Goal: Task Accomplishment & Management: Complete application form

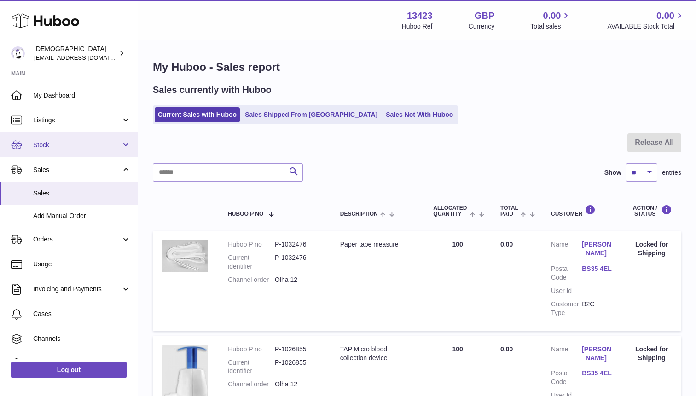
click at [84, 152] on link "Stock" at bounding box center [69, 145] width 138 height 25
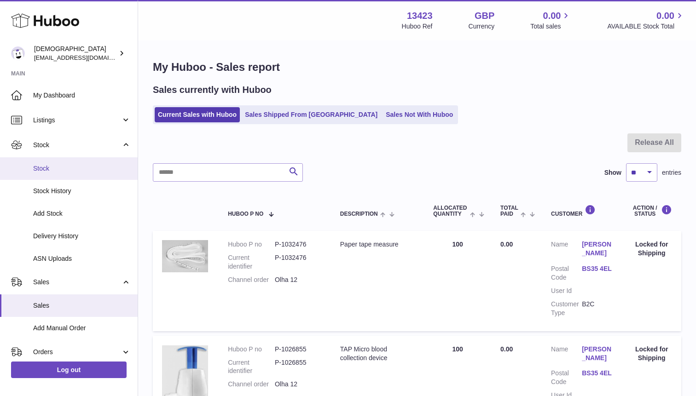
click at [81, 163] on link "Stock" at bounding box center [69, 168] width 138 height 23
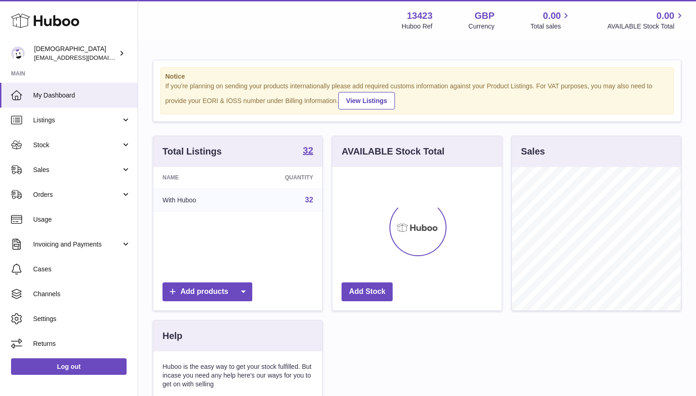
scroll to position [144, 169]
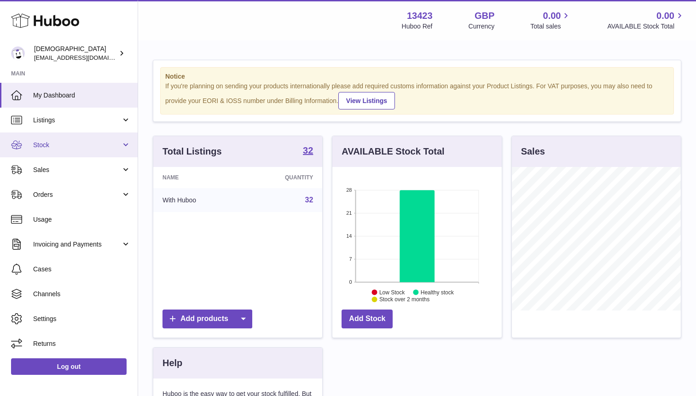
click at [67, 153] on link "Stock" at bounding box center [69, 145] width 138 height 25
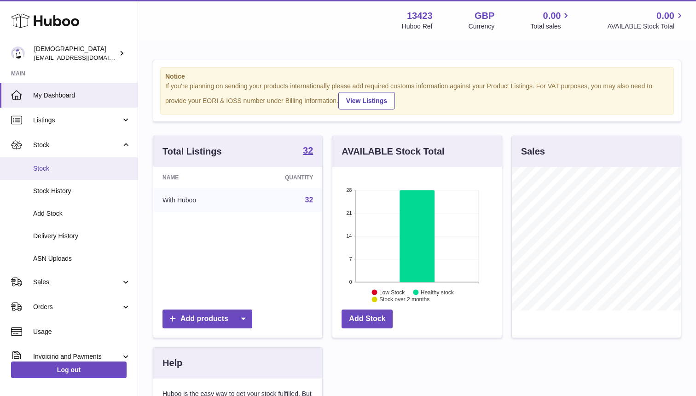
click at [67, 165] on span "Stock" at bounding box center [82, 168] width 98 height 9
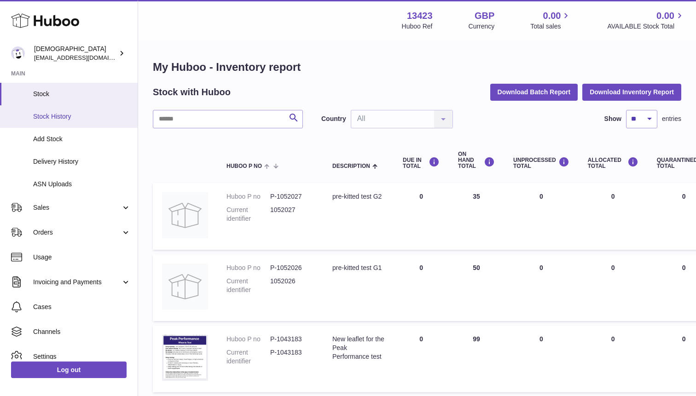
scroll to position [109, 0]
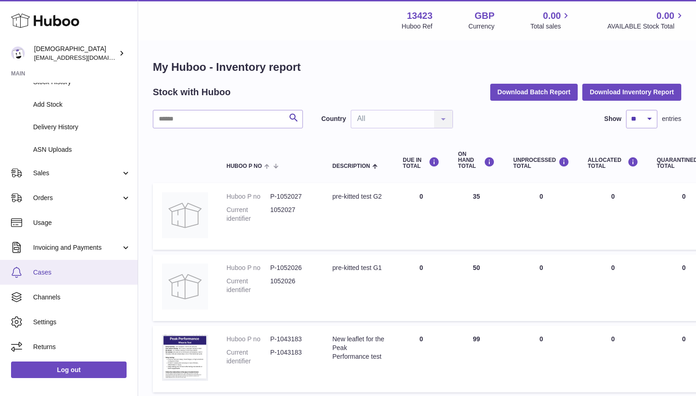
click at [58, 272] on span "Cases" at bounding box center [82, 272] width 98 height 9
click at [185, 121] on input "text" at bounding box center [228, 119] width 150 height 18
paste input "*********"
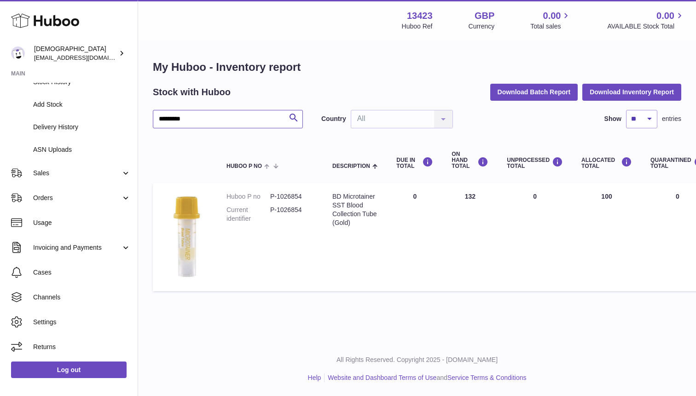
type input "*********"
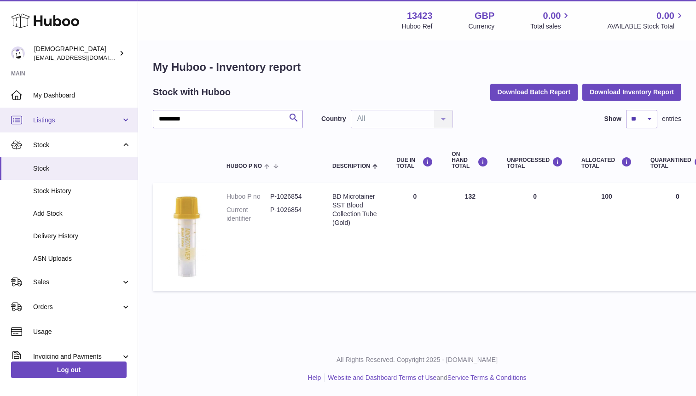
click at [55, 116] on span "Listings" at bounding box center [77, 120] width 88 height 9
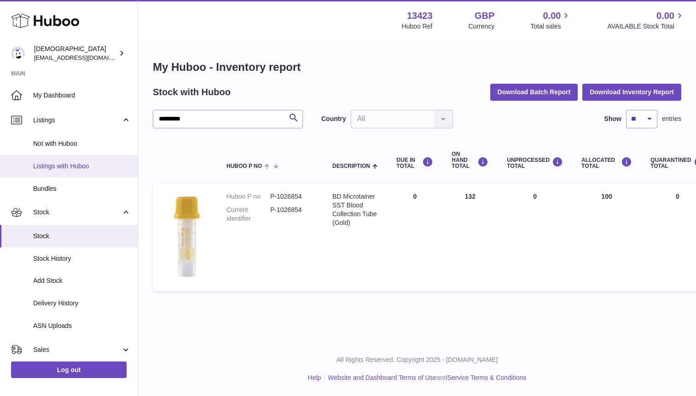
click at [57, 165] on span "Listings with Huboo" at bounding box center [82, 166] width 98 height 9
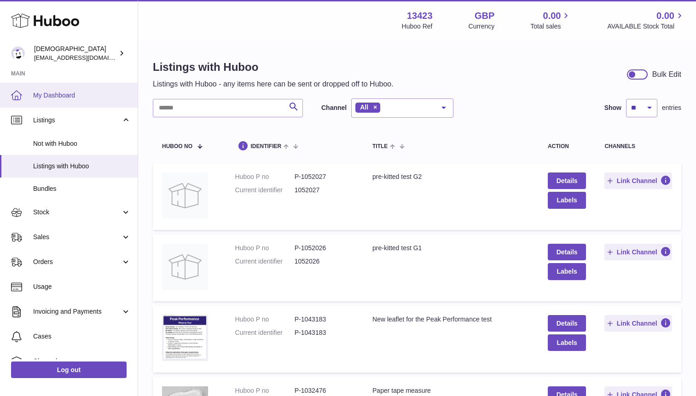
click at [54, 92] on span "My Dashboard" at bounding box center [82, 95] width 98 height 9
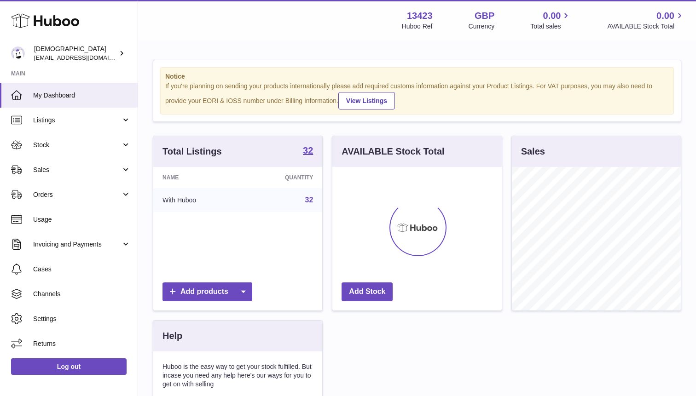
scroll to position [144, 169]
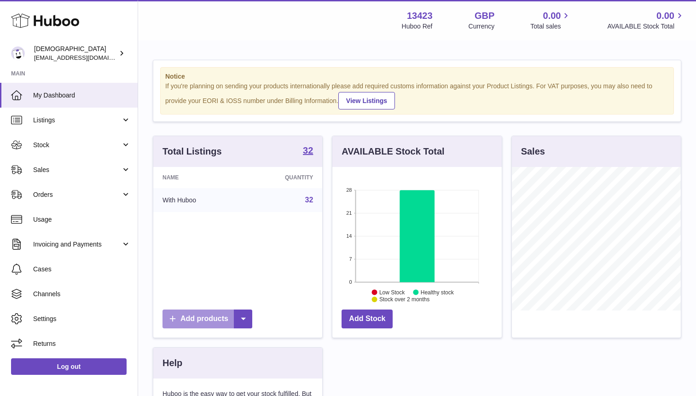
click at [174, 319] on icon at bounding box center [173, 319] width 10 height 10
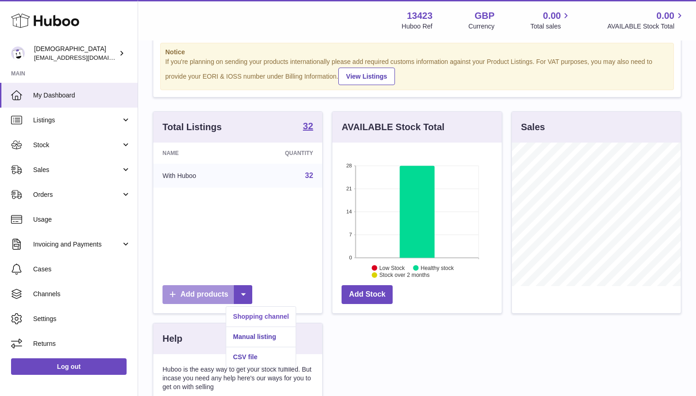
scroll to position [35, 0]
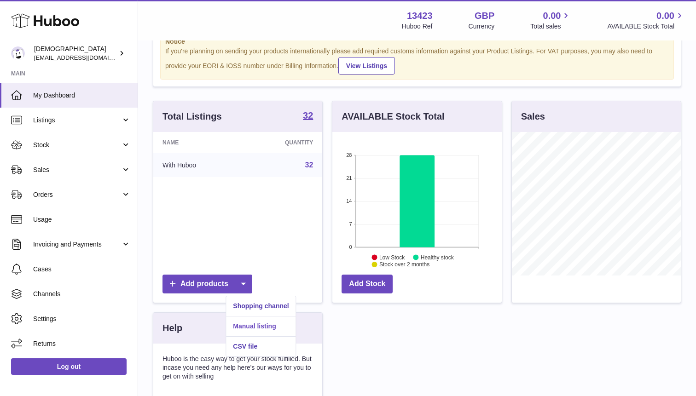
click at [270, 324] on link "Manual listing" at bounding box center [260, 327] width 69 height 20
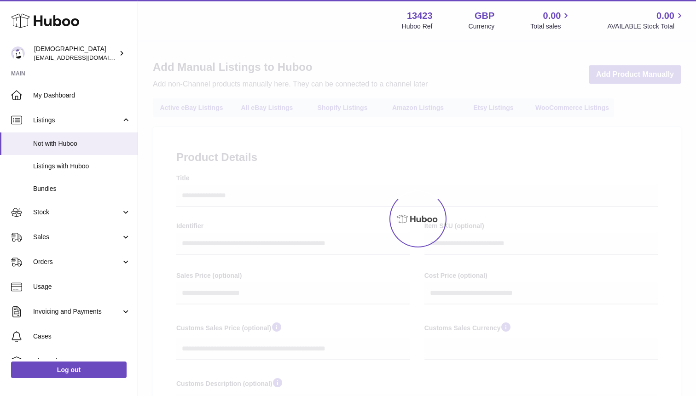
select select
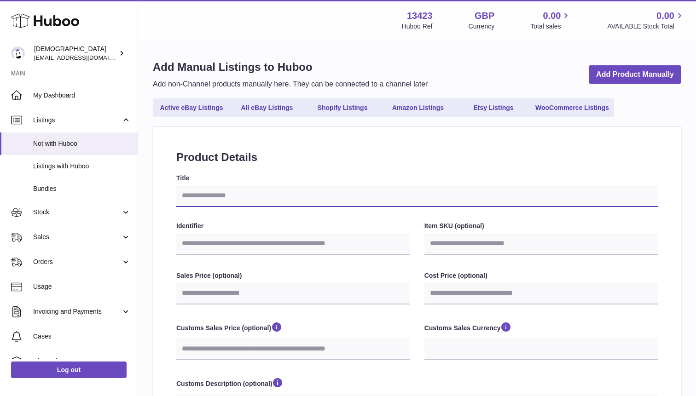
click at [232, 200] on input "Title" at bounding box center [416, 196] width 481 height 22
type input "*"
select select
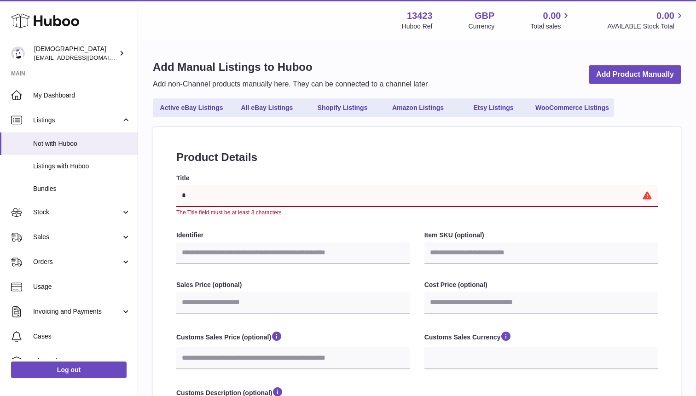
type input "**"
select select
type input "***"
select select
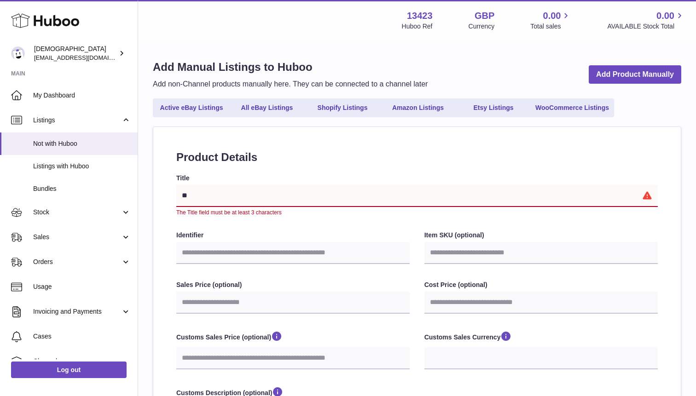
select select
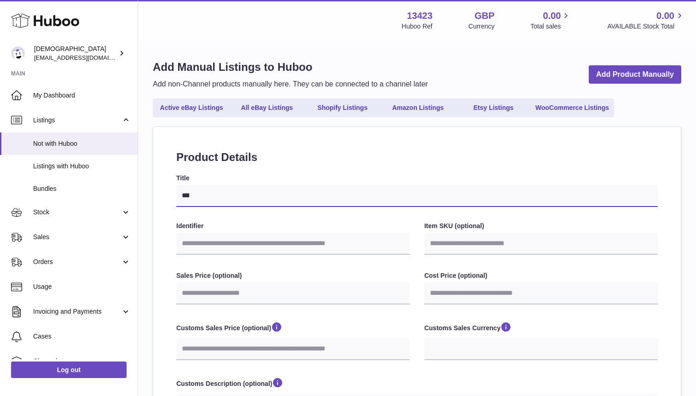
type input "****"
select select
type input "*****"
select select
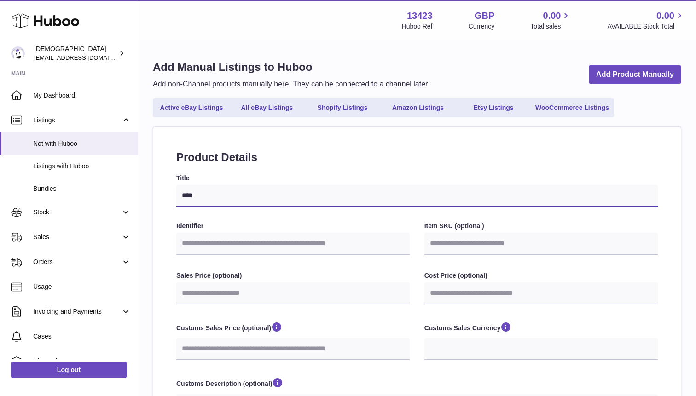
select select
type input "******"
select select
type input "*******"
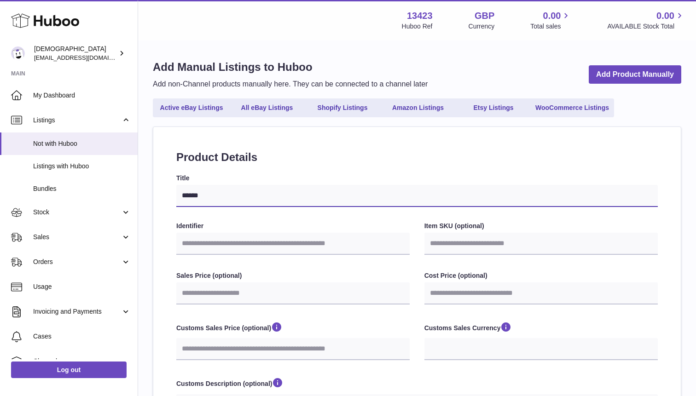
select select
type input "********"
select select
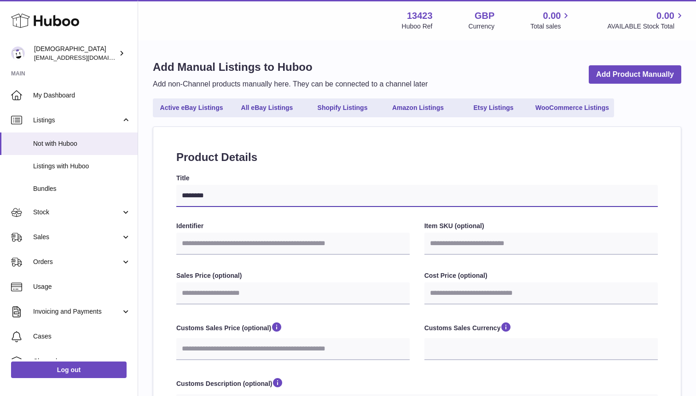
type input "*********"
select select
type input "**********"
select select
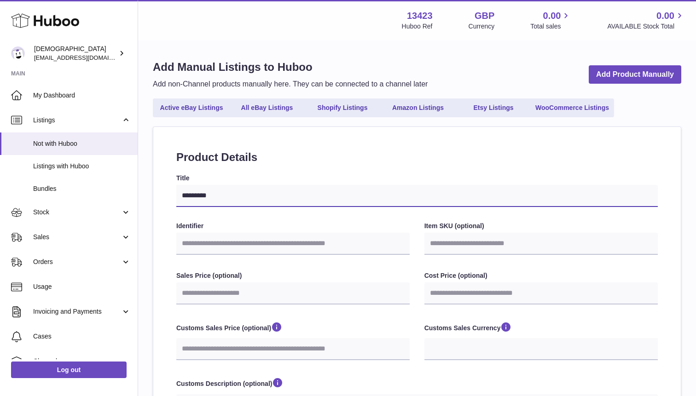
select select
type input "**********"
select select
type input "**********"
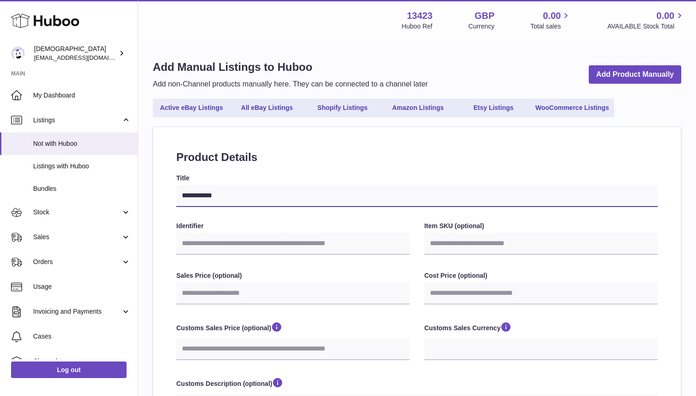
select select
type input "**********"
select select
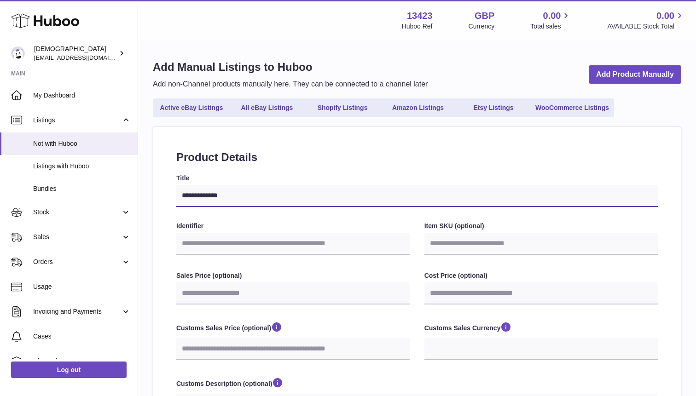
type input "**********"
select select
type input "**********"
select select
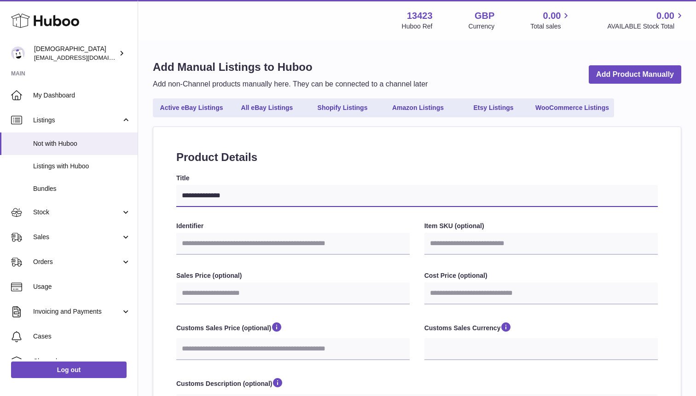
select select
type input "**********"
select select
type input "**********"
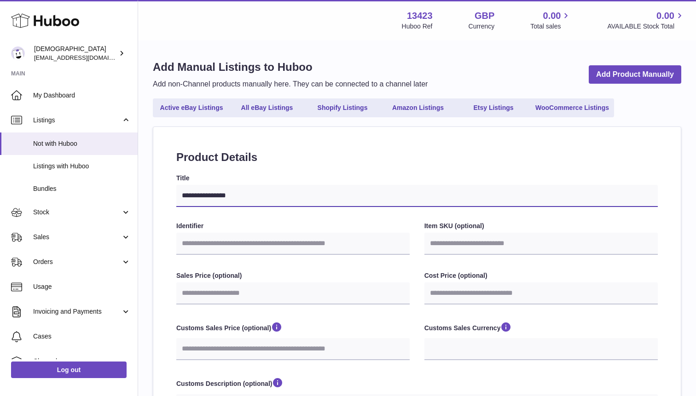
select select
type input "**********"
select select
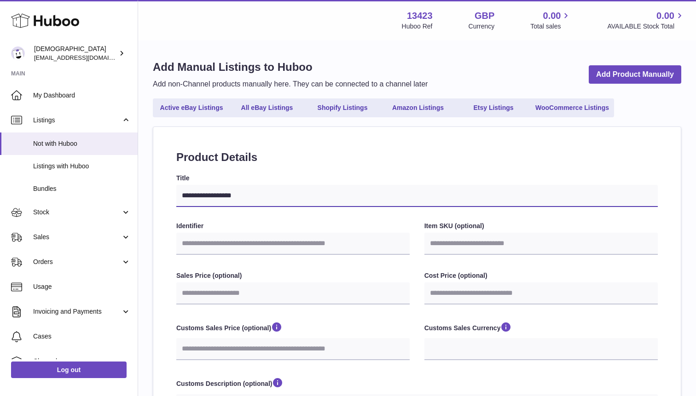
type input "**********"
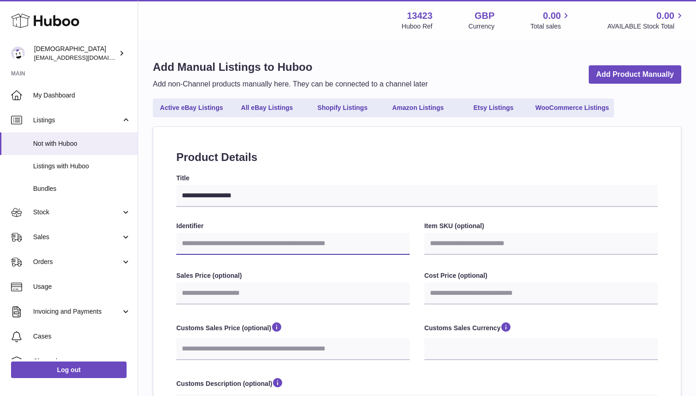
click at [223, 237] on input "Identifier" at bounding box center [292, 244] width 233 height 22
type input "***"
select select
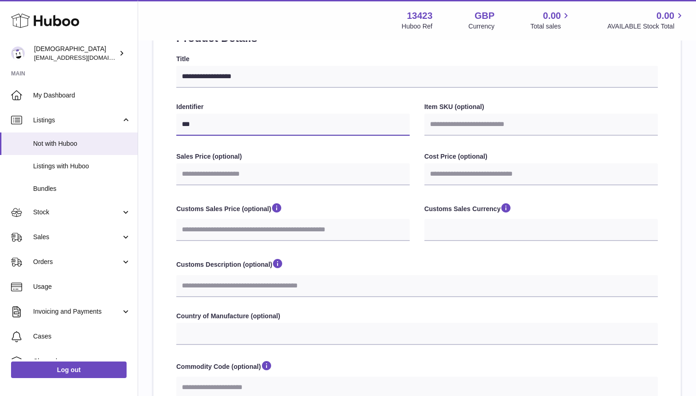
scroll to position [125, 0]
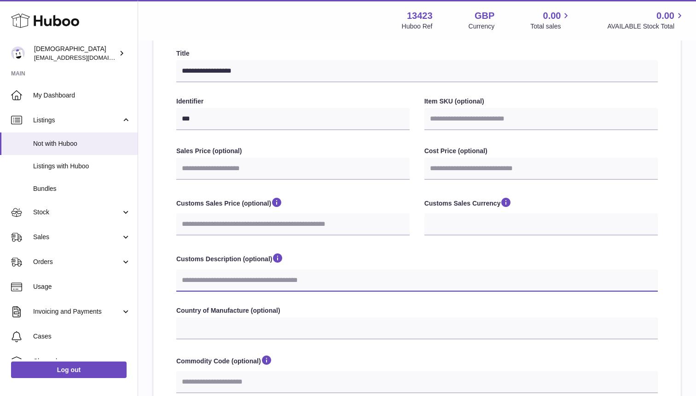
click at [221, 281] on input "Customs Description (optional)" at bounding box center [416, 281] width 481 height 22
select select
type input "*"
select select
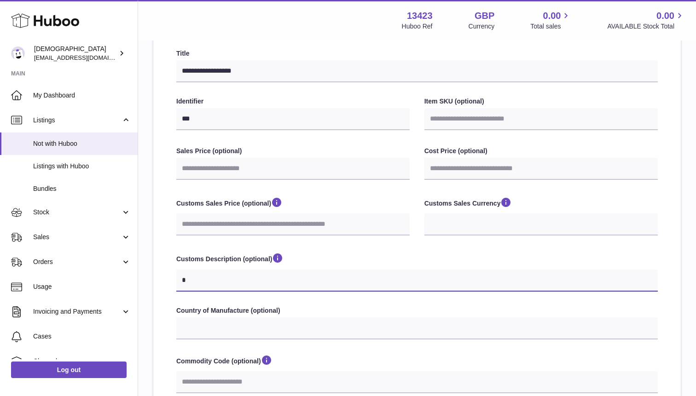
type input "**"
select select
type input "***"
select select
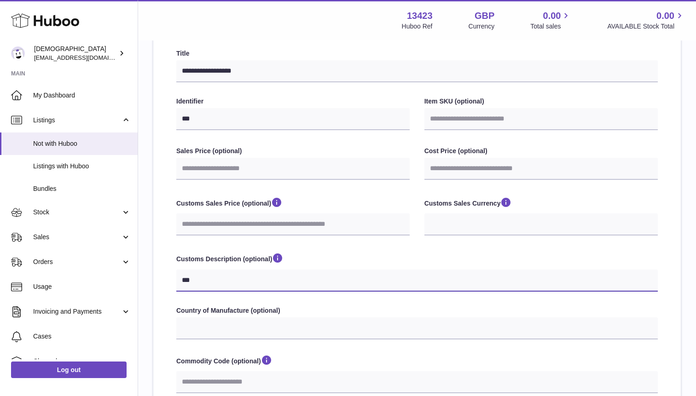
select select
type input "****"
select select
type input "*****"
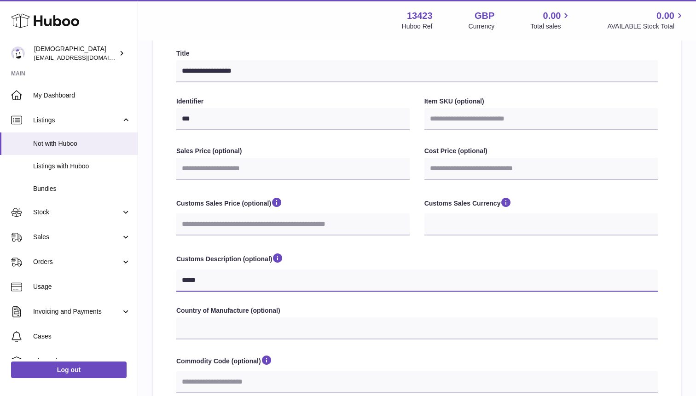
select select
type input "******"
select select
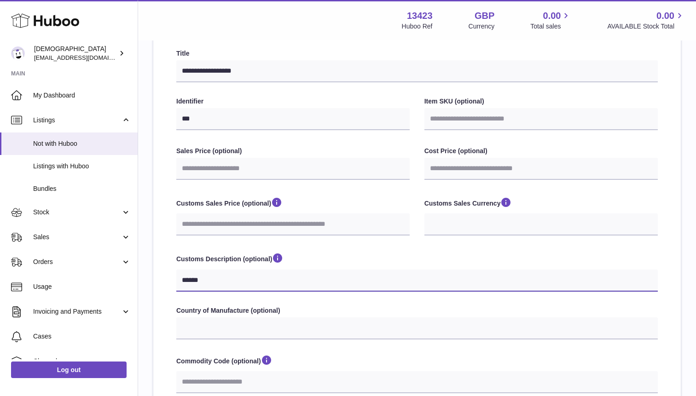
type input "*******"
select select
type input "********"
select select
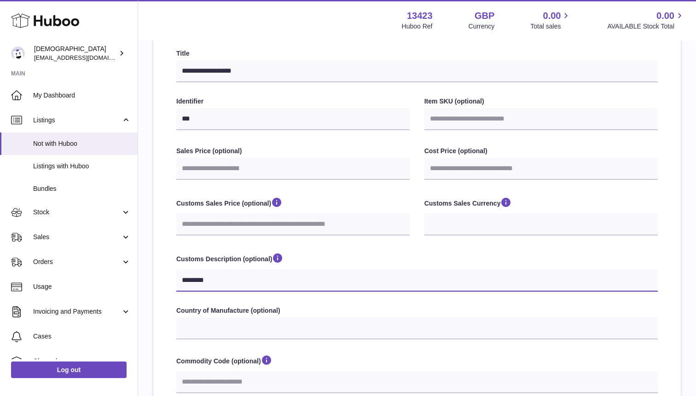
select select
type input "*********"
select select
type input "**********"
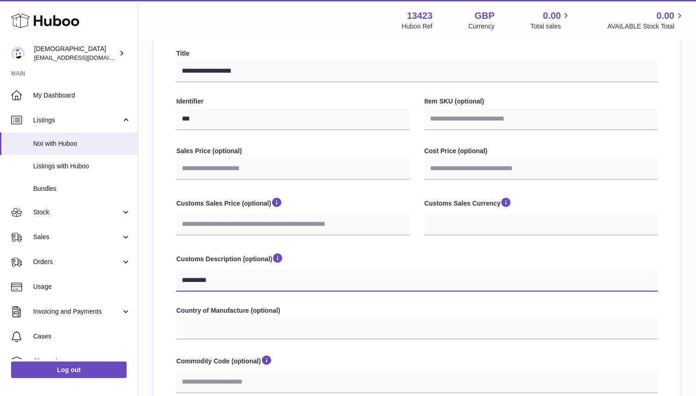
select select
type input "**********"
select select
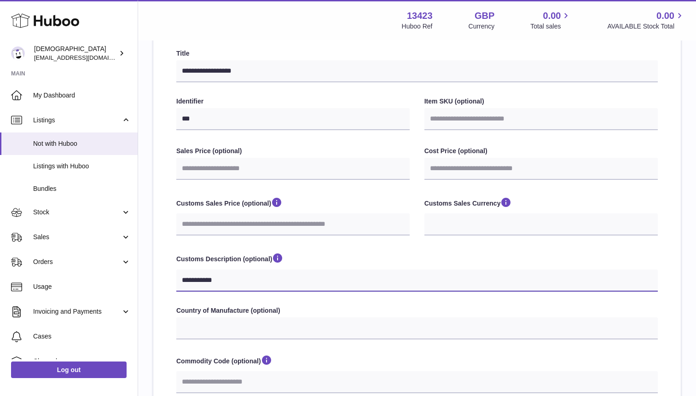
type input "**********"
select select
type input "**********"
select select
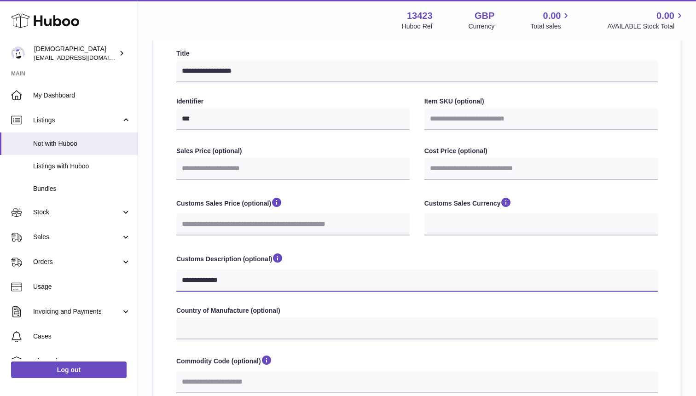
select select
type input "**********"
select select
type input "**********"
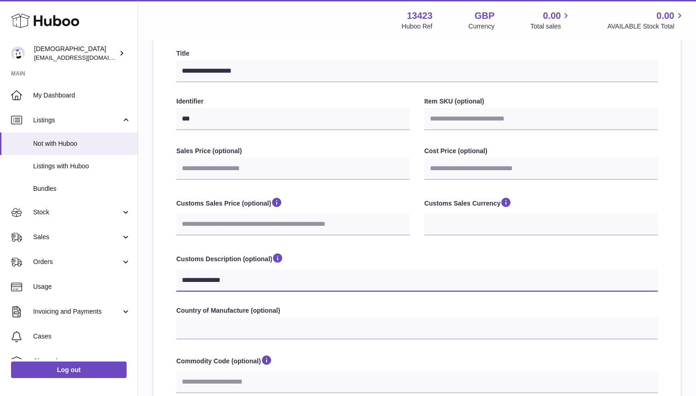
select select
type input "**********"
select select
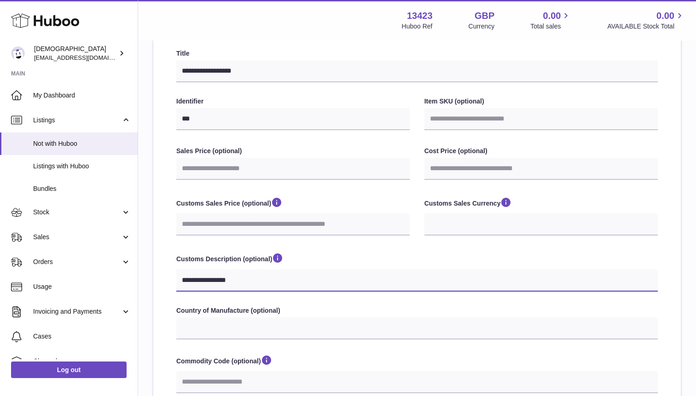
type input "**********"
select select
type input "**********"
select select
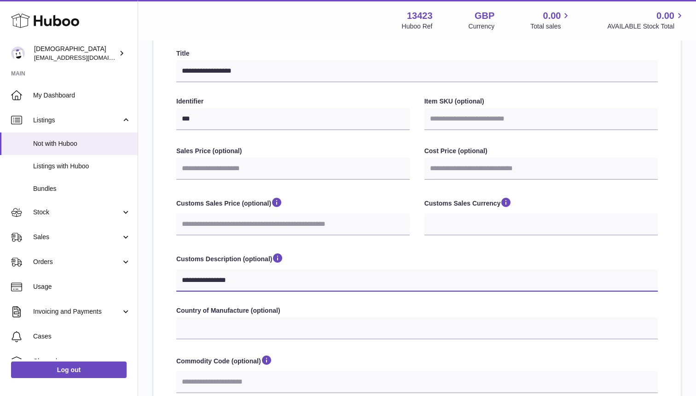
select select
type input "**********"
select select
type input "**********"
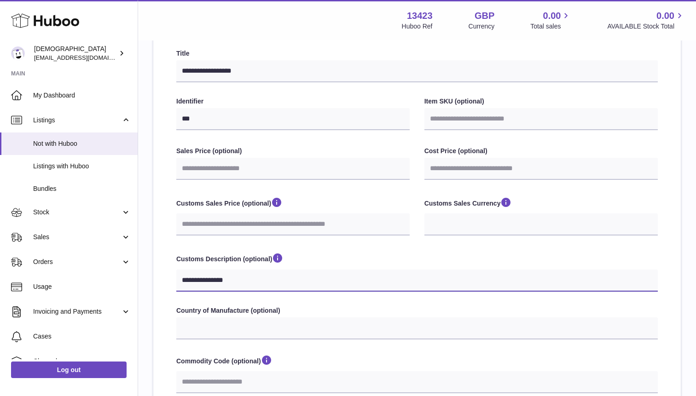
select select
type input "**********"
select select
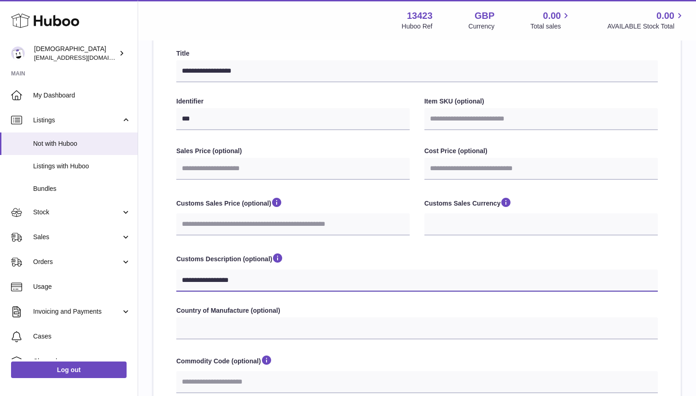
type input "**********"
select select
type input "**********"
select select
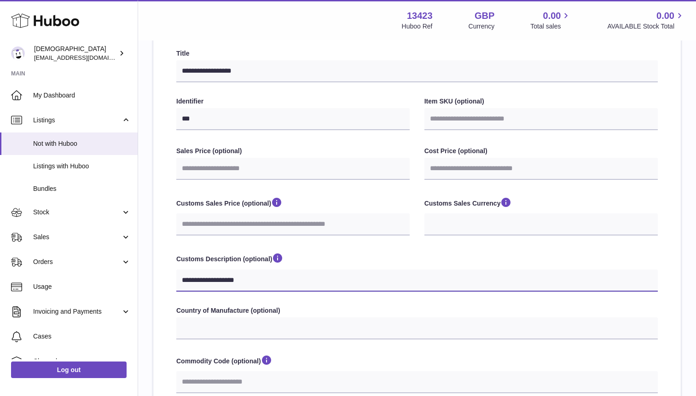
select select
type input "**********"
select select
type input "**********"
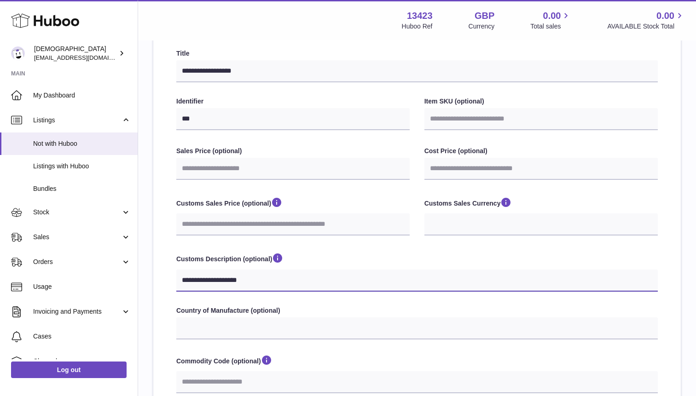
select select
type input "**********"
select select
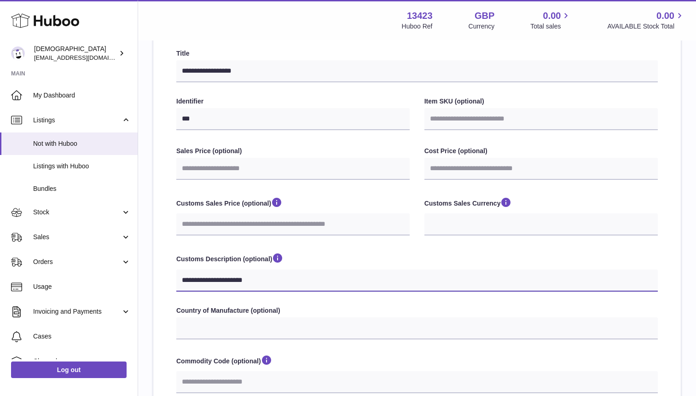
type input "**********"
select select
type input "**********"
select select
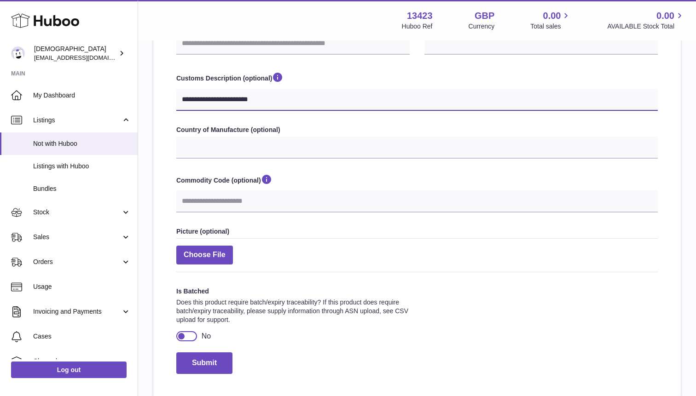
scroll to position [327, 0]
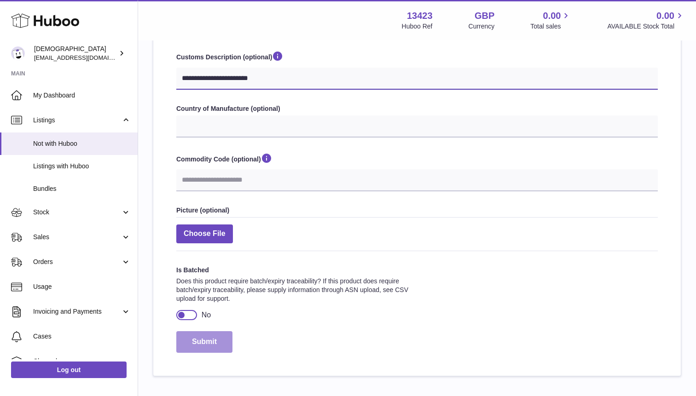
type input "**********"
click at [210, 343] on button "Submit" at bounding box center [204, 342] width 56 height 22
select select
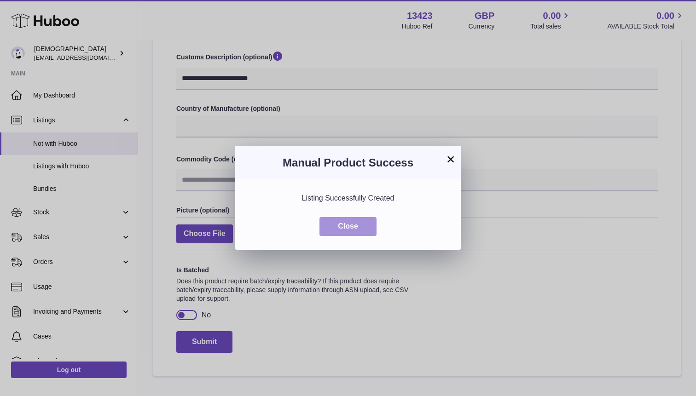
click at [342, 221] on button "Close" at bounding box center [347, 226] width 57 height 19
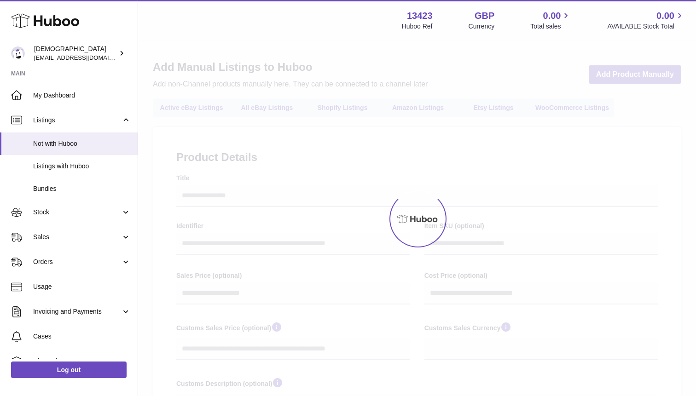
select select
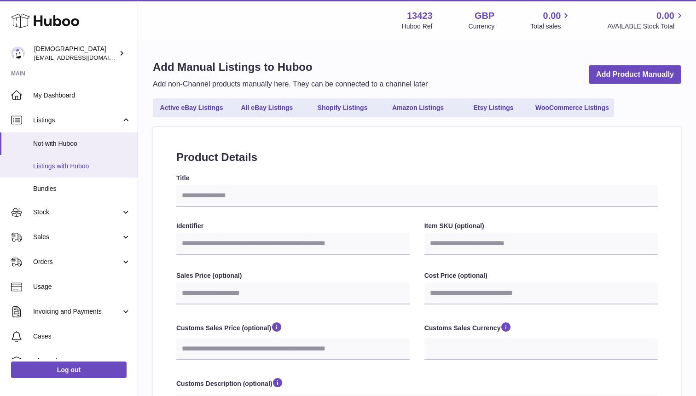
click at [56, 169] on span "Listings with Huboo" at bounding box center [82, 166] width 98 height 9
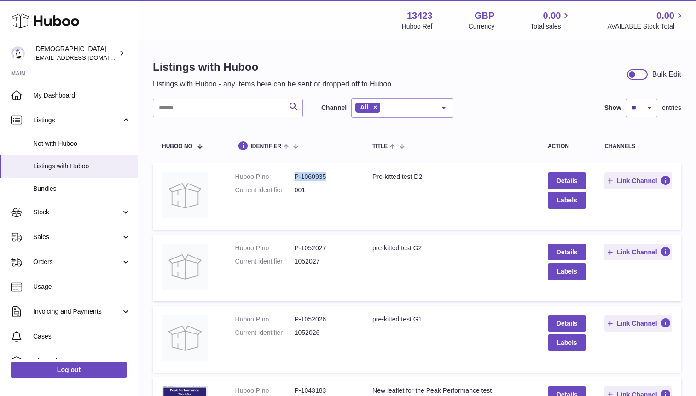
drag, startPoint x: 295, startPoint y: 178, endPoint x: 327, endPoint y: 179, distance: 31.8
click at [327, 179] on dd "P-1060935" at bounding box center [324, 177] width 59 height 9
copy dd "P-1060935"
click at [567, 178] on link "Details" at bounding box center [567, 181] width 39 height 17
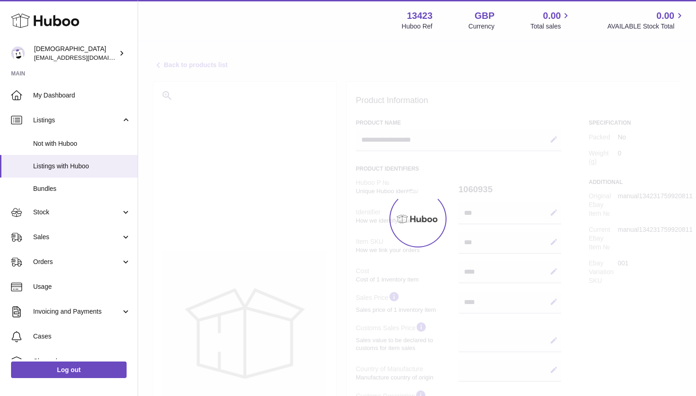
select select
select select "****"
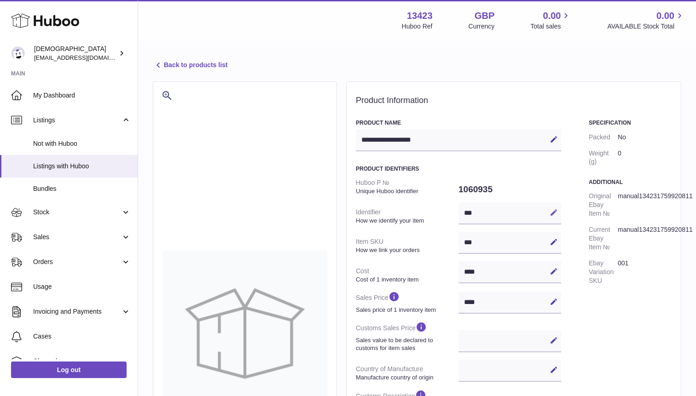
click at [555, 215] on icon at bounding box center [554, 212] width 8 height 8
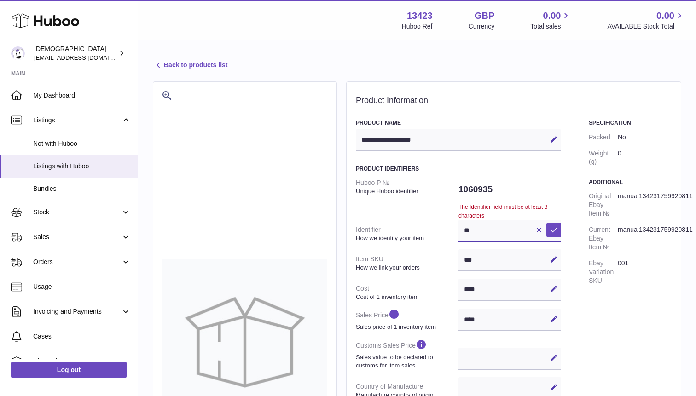
type input "*"
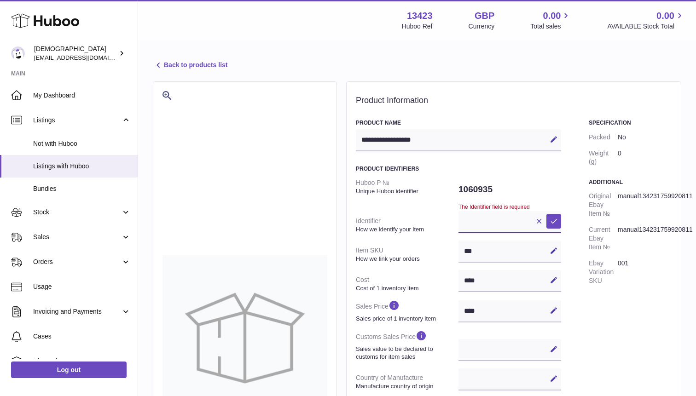
paste input "*********"
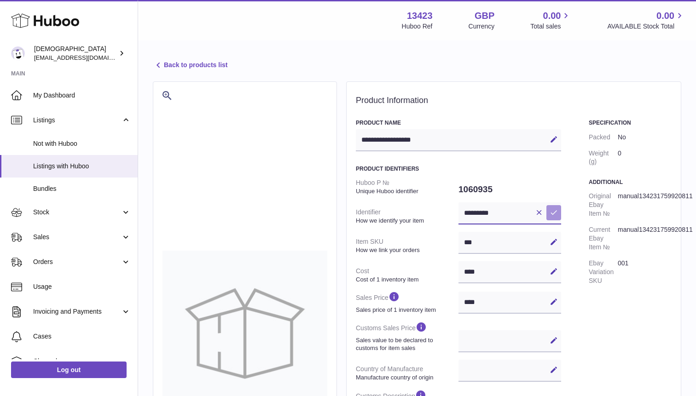
type input "*********"
click at [550, 214] on icon at bounding box center [554, 212] width 8 height 8
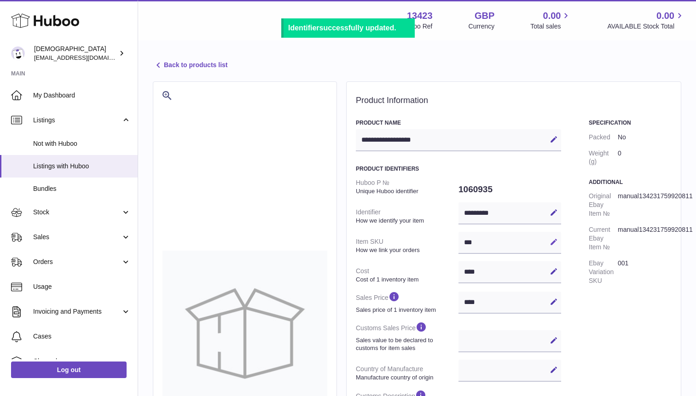
click at [553, 239] on icon at bounding box center [554, 242] width 8 height 8
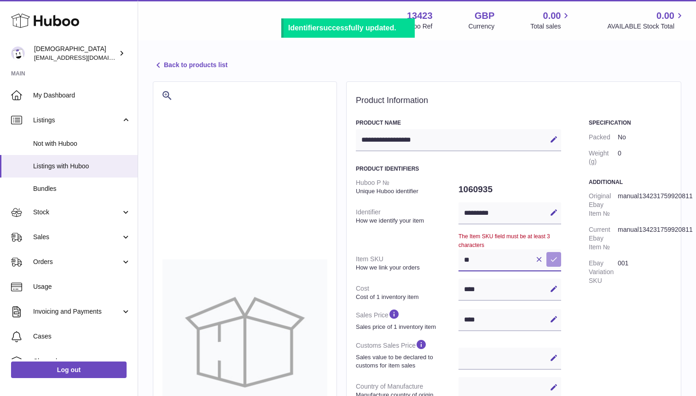
type input "*"
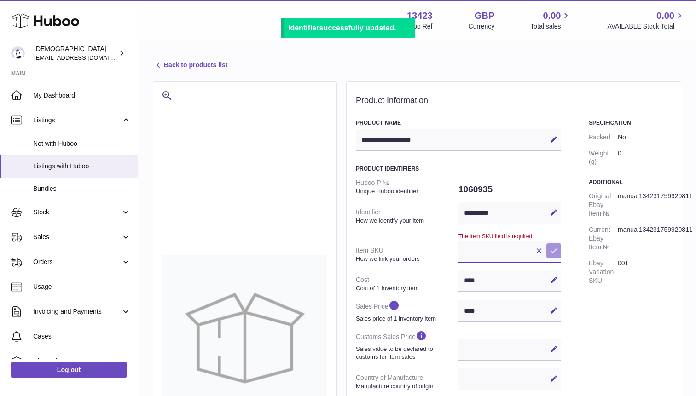
paste input "*********"
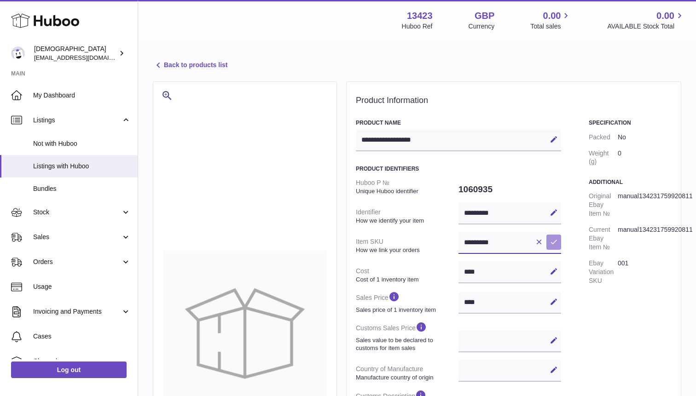
type input "*********"
click at [552, 240] on icon at bounding box center [554, 242] width 8 height 8
click at [158, 67] on icon at bounding box center [158, 65] width 11 height 11
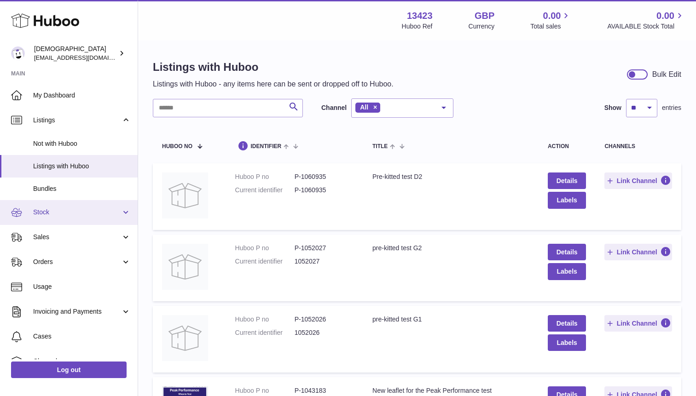
click at [62, 210] on span "Stock" at bounding box center [77, 212] width 88 height 9
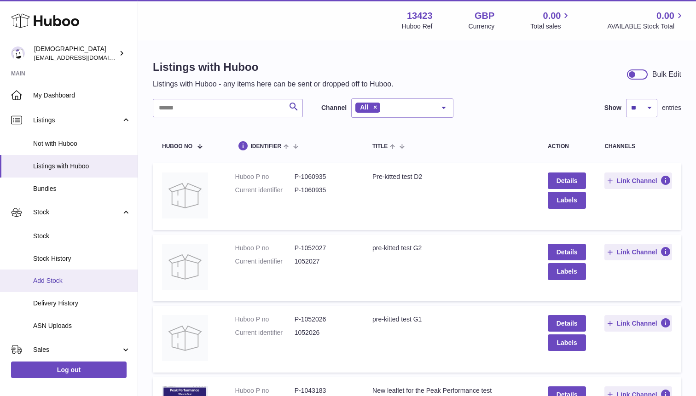
click at [67, 276] on link "Add Stock" at bounding box center [69, 281] width 138 height 23
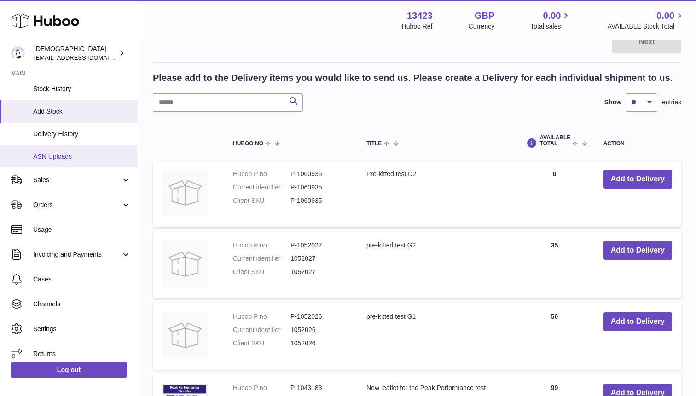
scroll to position [109, 0]
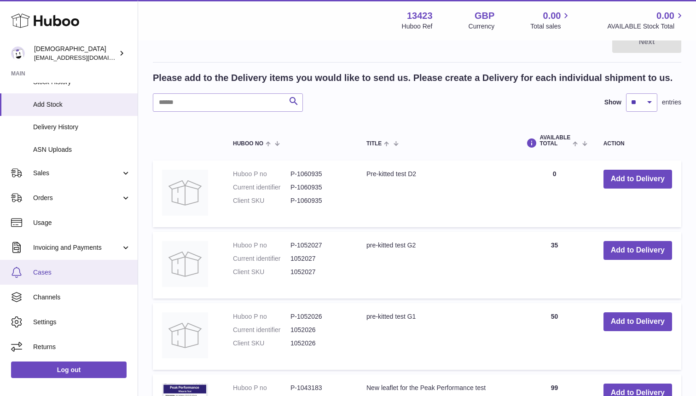
click at [61, 270] on span "Cases" at bounding box center [82, 272] width 98 height 9
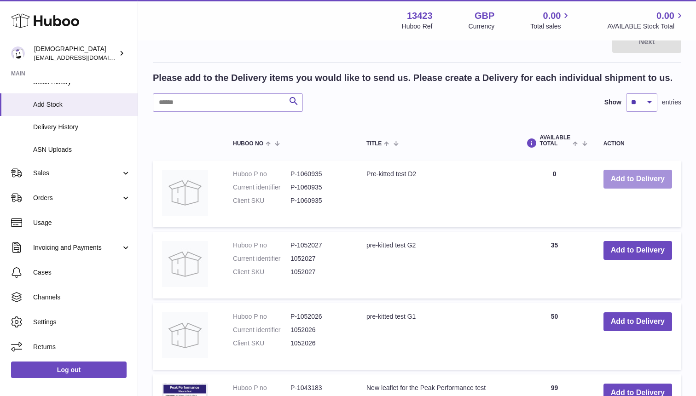
click at [629, 183] on button "Add to Delivery" at bounding box center [637, 179] width 69 height 19
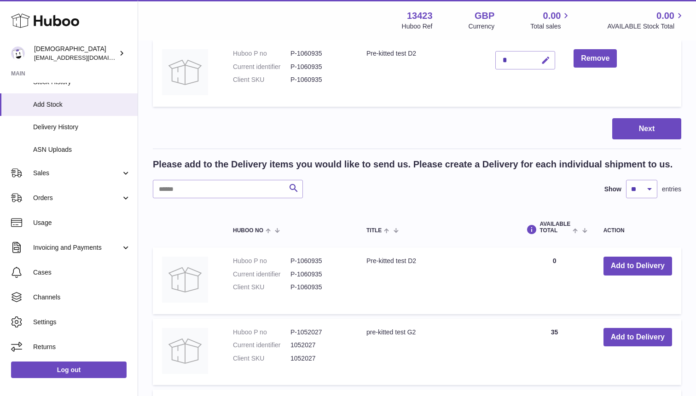
click at [543, 58] on icon "button" at bounding box center [546, 61] width 10 height 10
type input "**"
click at [550, 56] on button "submit" at bounding box center [544, 60] width 17 height 15
click at [636, 123] on button "Next" at bounding box center [646, 129] width 69 height 22
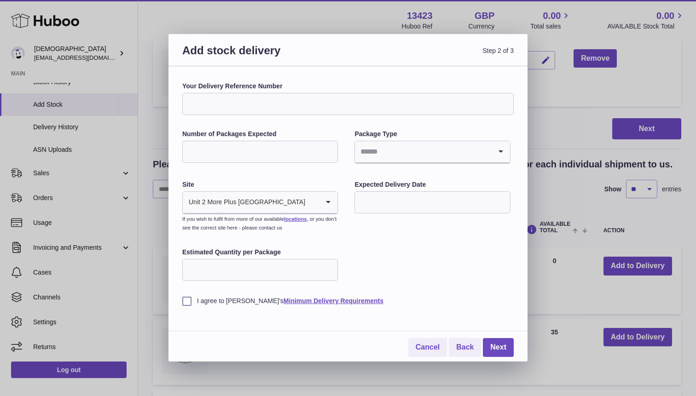
click at [257, 149] on input "Number of Packages Expected" at bounding box center [260, 152] width 156 height 22
type input "*"
click at [420, 151] on input "Search for option" at bounding box center [423, 151] width 136 height 21
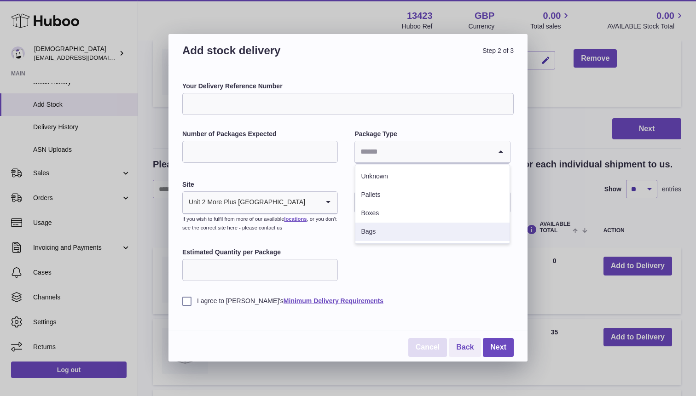
click at [426, 350] on link "Cancel" at bounding box center [427, 347] width 39 height 19
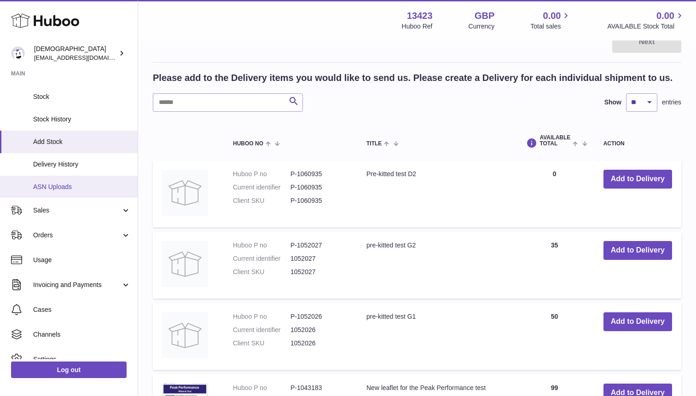
scroll to position [69, 0]
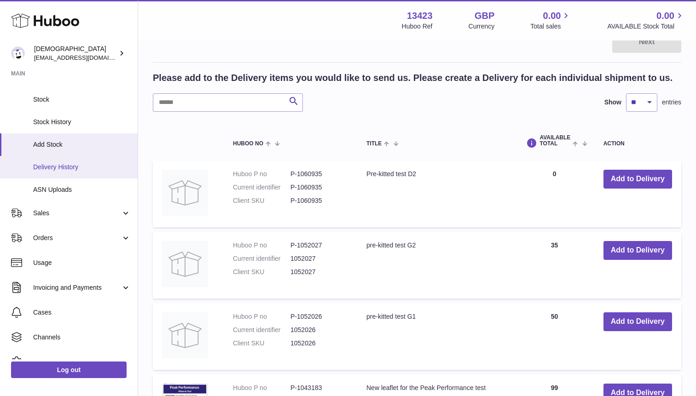
click at [64, 158] on link "Delivery History" at bounding box center [69, 167] width 138 height 23
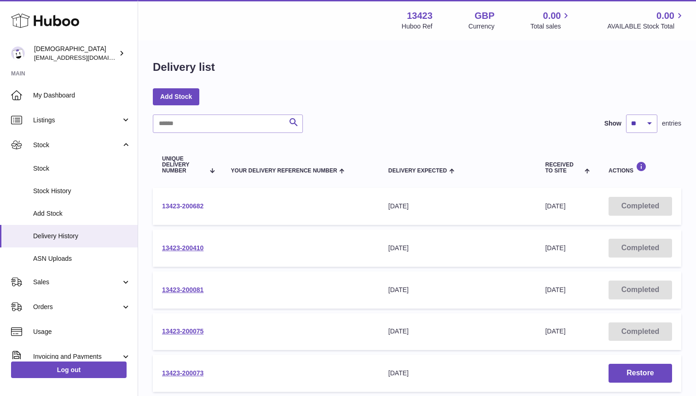
click at [187, 204] on link "13423-200682" at bounding box center [182, 206] width 41 height 7
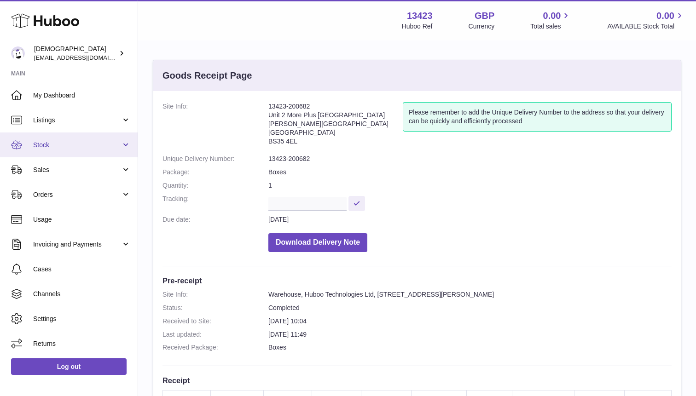
click at [54, 150] on link "Stock" at bounding box center [69, 145] width 138 height 25
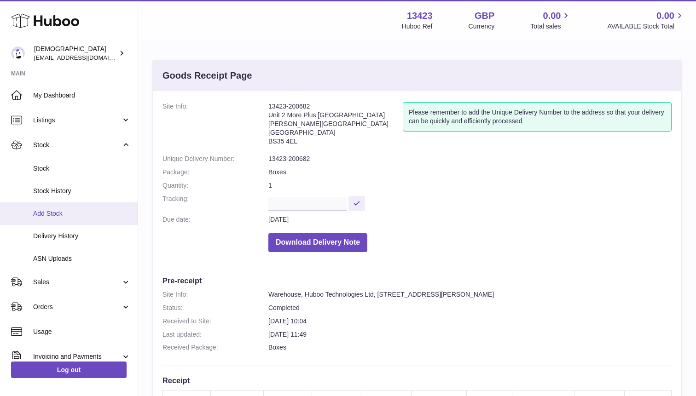
click at [53, 216] on span "Add Stock" at bounding box center [82, 213] width 98 height 9
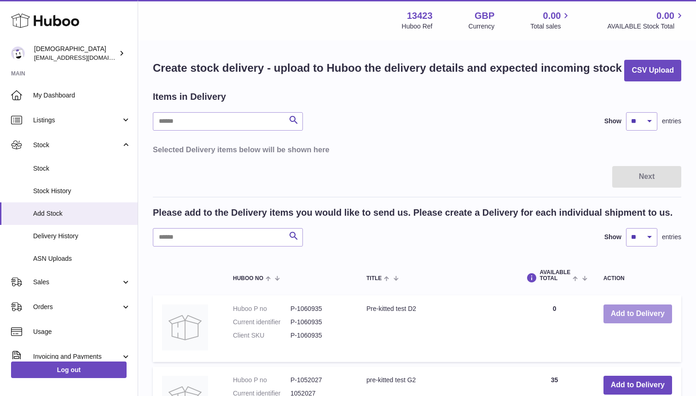
click at [640, 310] on button "Add to Delivery" at bounding box center [637, 314] width 69 height 19
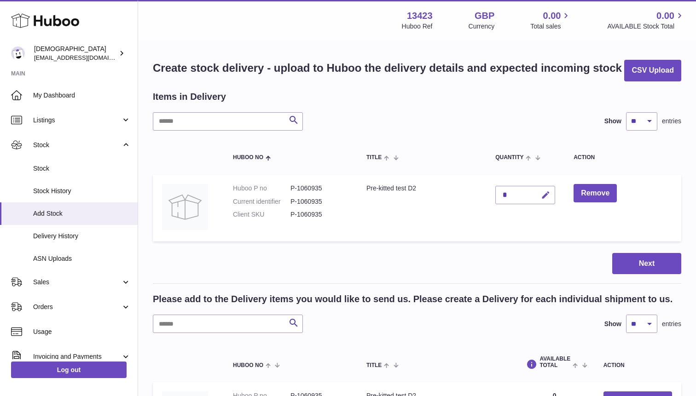
click at [544, 198] on icon "button" at bounding box center [546, 196] width 10 height 10
type input "**"
click at [542, 201] on button "submit" at bounding box center [544, 195] width 17 height 15
click at [614, 260] on button "Next" at bounding box center [646, 264] width 69 height 22
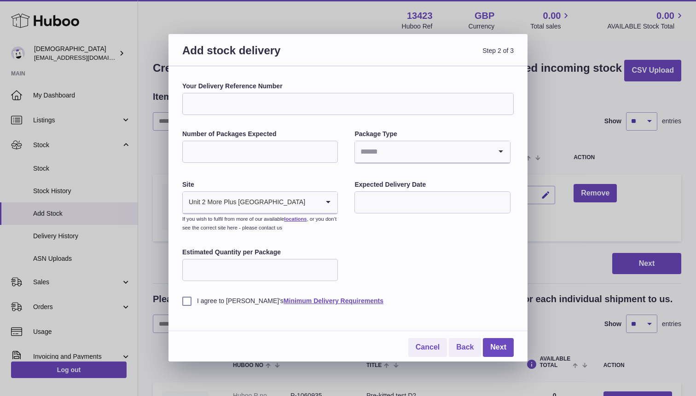
click at [267, 147] on input "Number of Packages Expected" at bounding box center [260, 152] width 156 height 22
type input "*"
click at [385, 155] on input "Search for option" at bounding box center [423, 151] width 136 height 21
click at [374, 180] on li "Unknown" at bounding box center [432, 177] width 154 height 18
click at [374, 193] on input "text" at bounding box center [432, 202] width 156 height 22
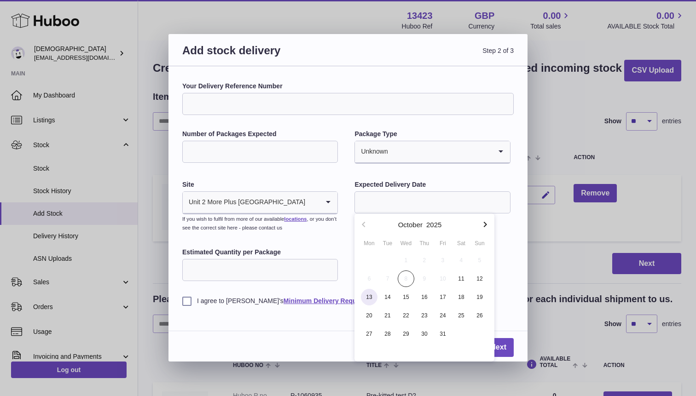
click at [374, 295] on span "13" at bounding box center [369, 297] width 17 height 17
type input "**********"
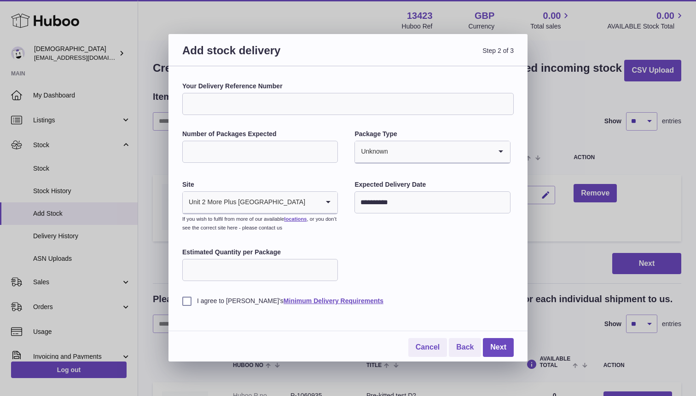
click at [260, 269] on input "Estimated Quantity per Package" at bounding box center [260, 270] width 156 height 22
type input "**"
click at [188, 301] on label "I agree to [PERSON_NAME]'s Minimum Delivery Requirements" at bounding box center [347, 301] width 331 height 9
click at [499, 350] on link "Next" at bounding box center [498, 347] width 31 height 19
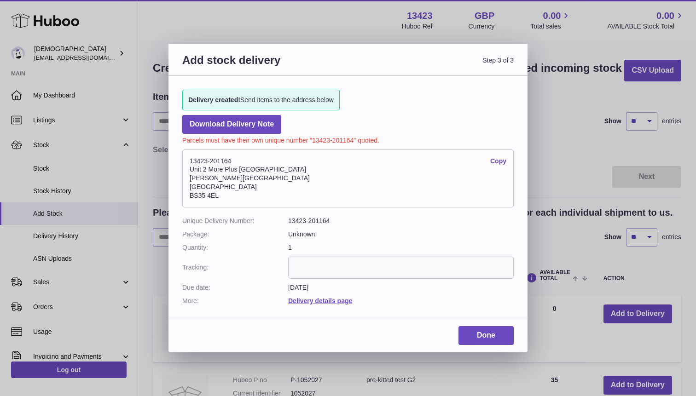
drag, startPoint x: 190, startPoint y: 158, endPoint x: 233, endPoint y: 160, distance: 42.8
click at [233, 160] on address "13423-201164 Copy Unit 2 More Plus Central Park Hudson Ave Severn Beach BS35 4EL" at bounding box center [347, 179] width 331 height 58
copy address "13423-201164"
click at [496, 332] on link "Done" at bounding box center [485, 335] width 55 height 19
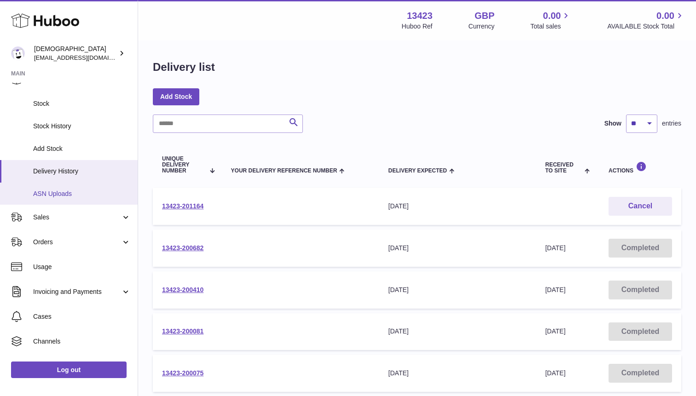
scroll to position [98, 0]
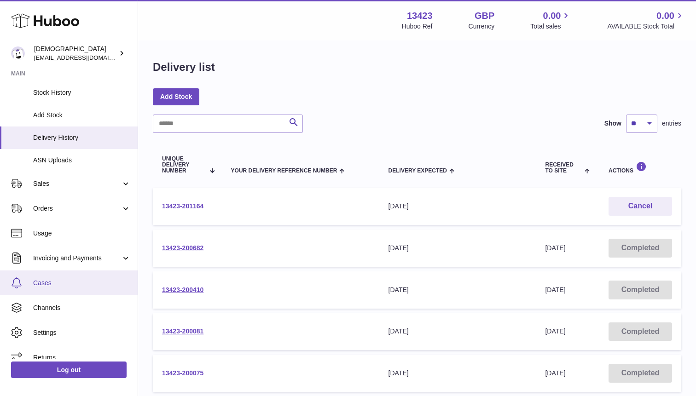
click at [61, 285] on span "Cases" at bounding box center [82, 283] width 98 height 9
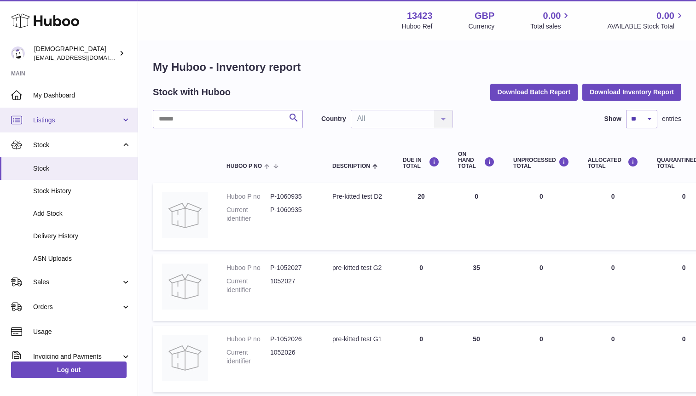
click at [62, 121] on span "Listings" at bounding box center [77, 120] width 88 height 9
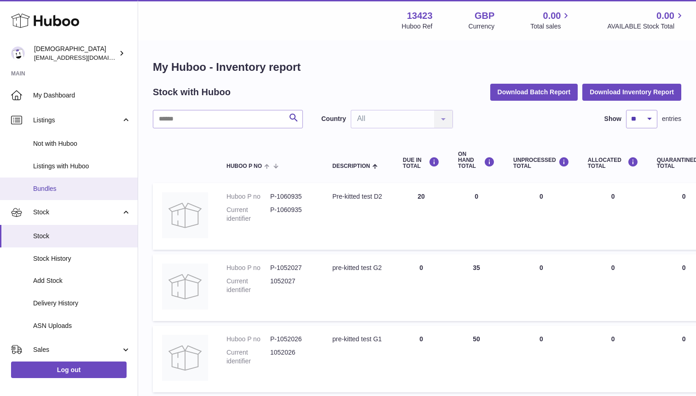
click at [59, 186] on span "Bundles" at bounding box center [82, 189] width 98 height 9
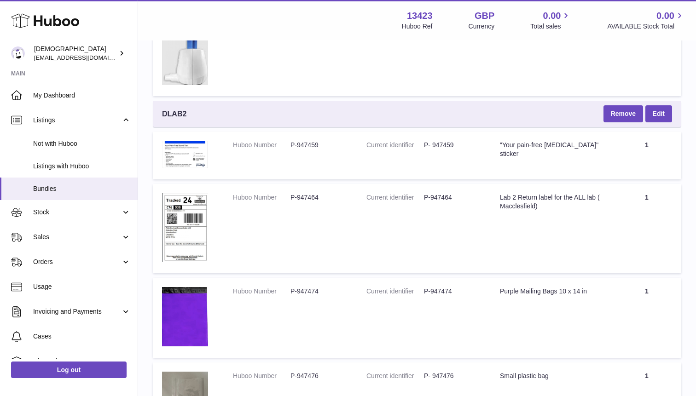
scroll to position [3632, 0]
drag, startPoint x: 292, startPoint y: 144, endPoint x: 319, endPoint y: 149, distance: 27.2
click at [319, 149] on dd "P-947459" at bounding box center [319, 146] width 58 height 9
copy dd "P-947459"
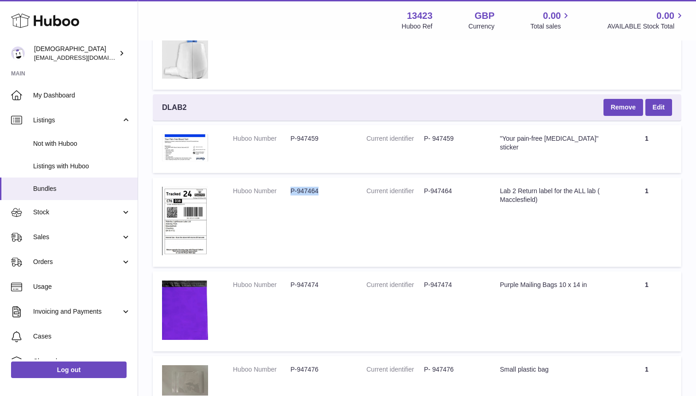
drag, startPoint x: 292, startPoint y: 194, endPoint x: 317, endPoint y: 196, distance: 24.9
click at [317, 196] on dd "P-947464" at bounding box center [319, 191] width 58 height 9
copy dd "P-947464"
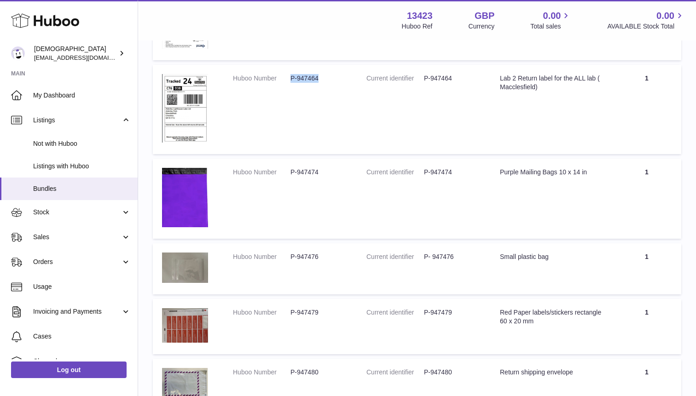
scroll to position [3762, 0]
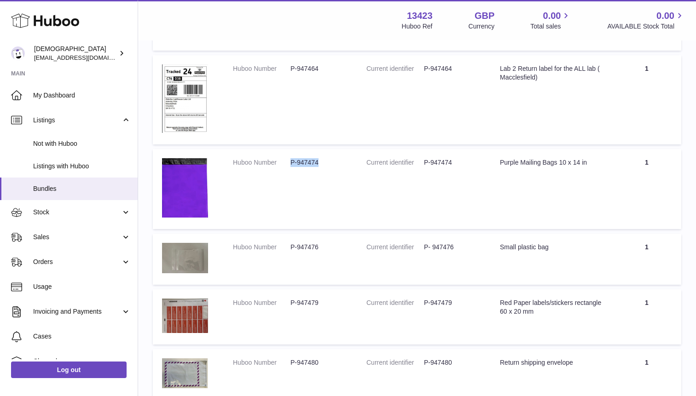
drag, startPoint x: 292, startPoint y: 162, endPoint x: 318, endPoint y: 165, distance: 26.0
click at [318, 165] on dd "P-947474" at bounding box center [319, 162] width 58 height 9
copy dd "P-947474"
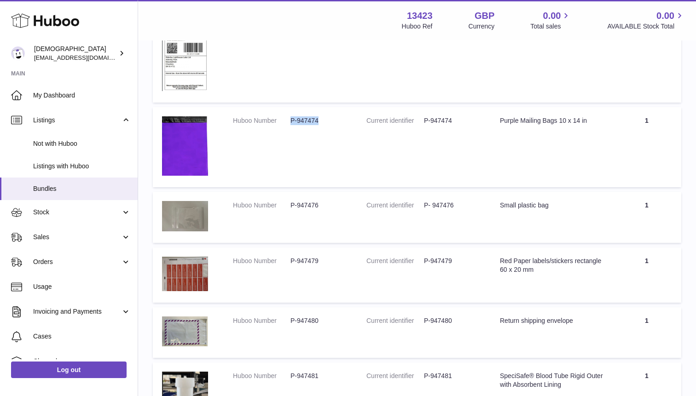
scroll to position [3857, 0]
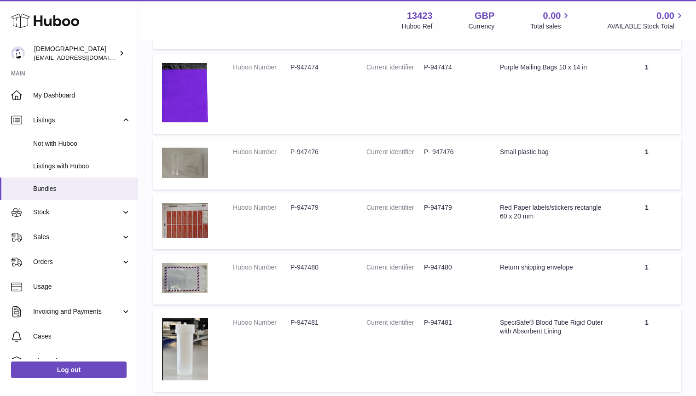
drag, startPoint x: 290, startPoint y: 153, endPoint x: 304, endPoint y: 154, distance: 13.9
click at [304, 154] on dd "P-947476" at bounding box center [319, 152] width 58 height 9
drag, startPoint x: 291, startPoint y: 152, endPoint x: 319, endPoint y: 155, distance: 27.7
click at [319, 155] on dd "P-947476" at bounding box center [319, 152] width 58 height 9
copy dd "P-947476"
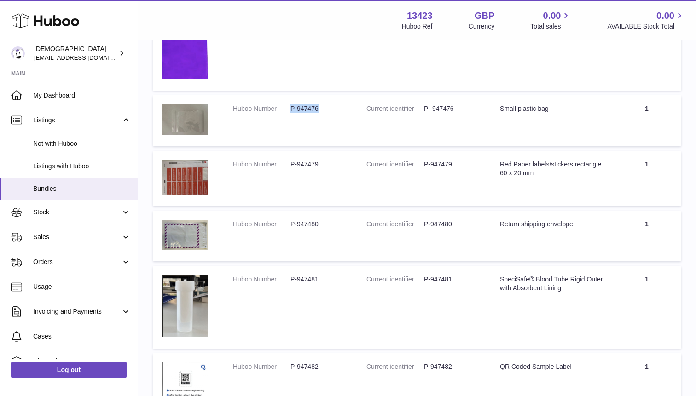
scroll to position [3943, 0]
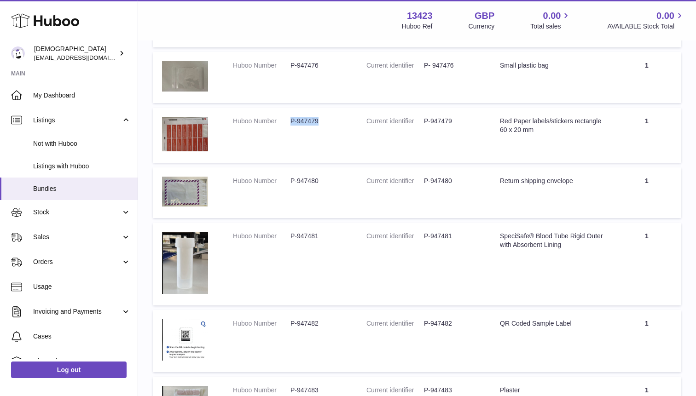
drag, startPoint x: 292, startPoint y: 120, endPoint x: 318, endPoint y: 122, distance: 25.9
click at [318, 122] on dd "P-947479" at bounding box center [319, 121] width 58 height 9
copy dd "P-947479"
drag, startPoint x: 292, startPoint y: 183, endPoint x: 318, endPoint y: 185, distance: 25.9
click at [318, 185] on dd "P-947480" at bounding box center [319, 181] width 58 height 9
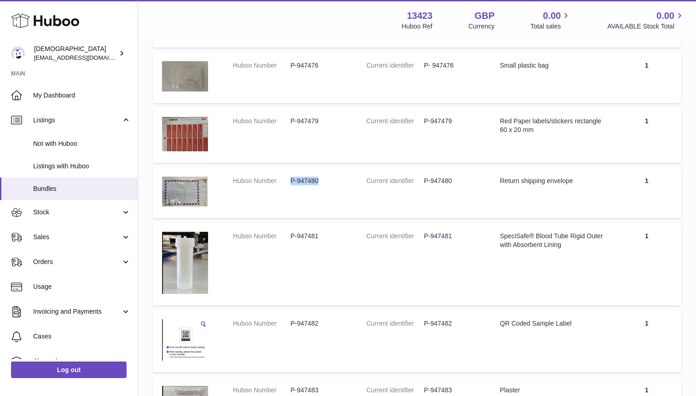
copy dd "P-947480"
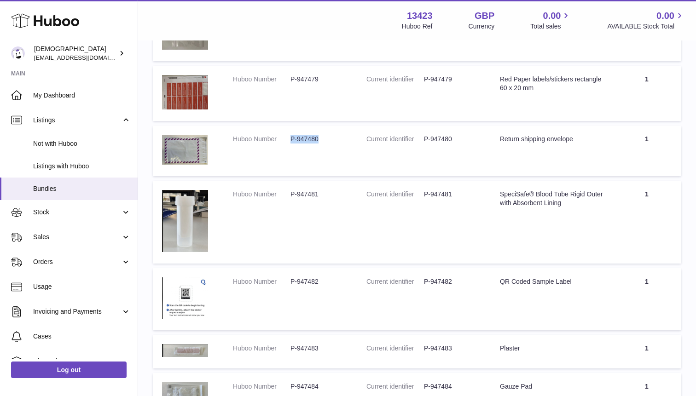
scroll to position [4020, 0]
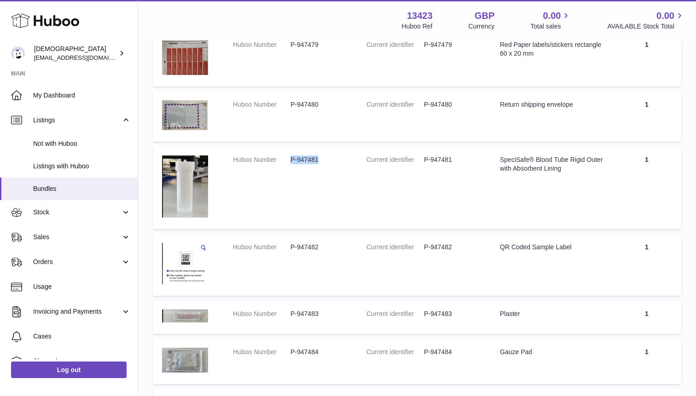
drag, startPoint x: 290, startPoint y: 160, endPoint x: 318, endPoint y: 162, distance: 27.3
click at [318, 163] on dd "P-947481" at bounding box center [319, 160] width 58 height 9
copy dd "P-947481"
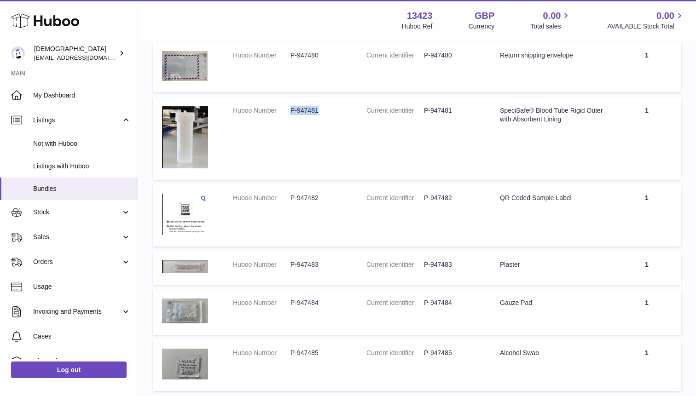
scroll to position [4124, 0]
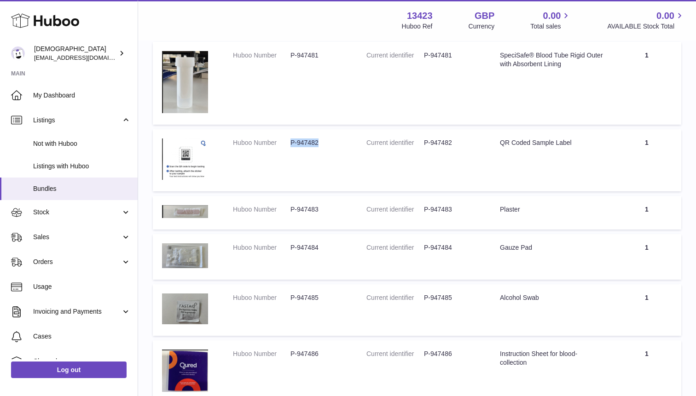
drag, startPoint x: 291, startPoint y: 143, endPoint x: 322, endPoint y: 147, distance: 31.6
click at [322, 147] on dd "P-947482" at bounding box center [319, 143] width 58 height 9
copy dd "P-947482"
drag, startPoint x: 292, startPoint y: 210, endPoint x: 320, endPoint y: 212, distance: 28.1
click at [320, 212] on dd "P-947483" at bounding box center [319, 209] width 58 height 9
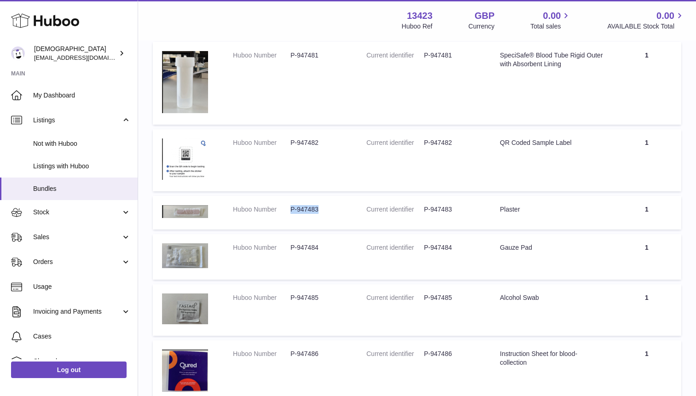
copy dd "P-947483"
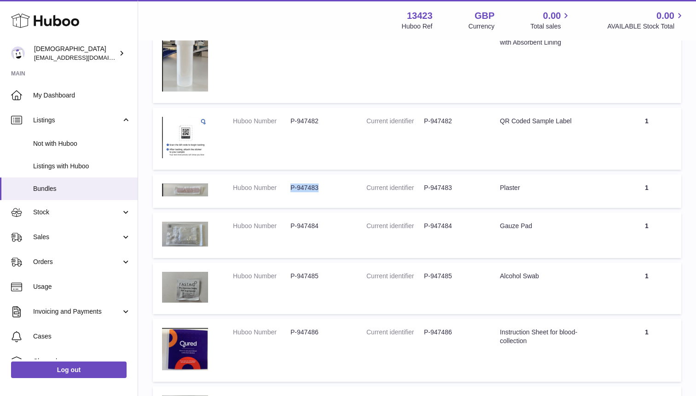
scroll to position [4150, 0]
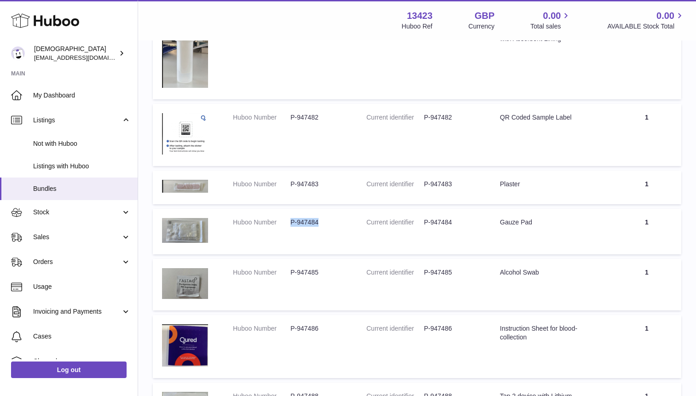
drag, startPoint x: 291, startPoint y: 223, endPoint x: 318, endPoint y: 225, distance: 26.8
click at [318, 225] on dd "P-947484" at bounding box center [319, 222] width 58 height 9
copy dd "P-947484"
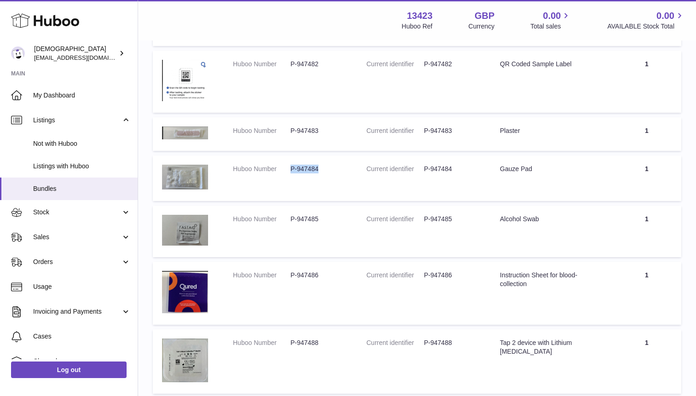
scroll to position [4255, 0]
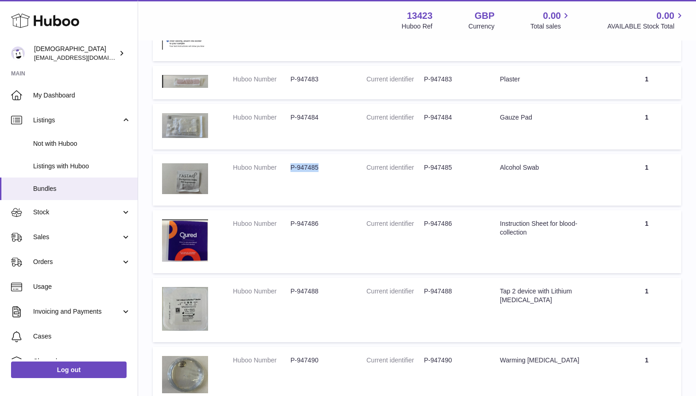
drag, startPoint x: 291, startPoint y: 168, endPoint x: 319, endPoint y: 172, distance: 27.8
click at [319, 172] on dd "P-947485" at bounding box center [319, 167] width 58 height 9
drag, startPoint x: 292, startPoint y: 225, endPoint x: 318, endPoint y: 227, distance: 26.3
click at [318, 227] on dd "P-947486" at bounding box center [319, 224] width 58 height 9
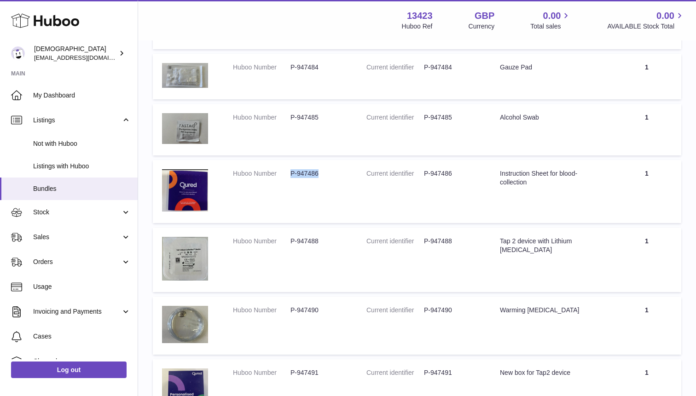
scroll to position [4307, 0]
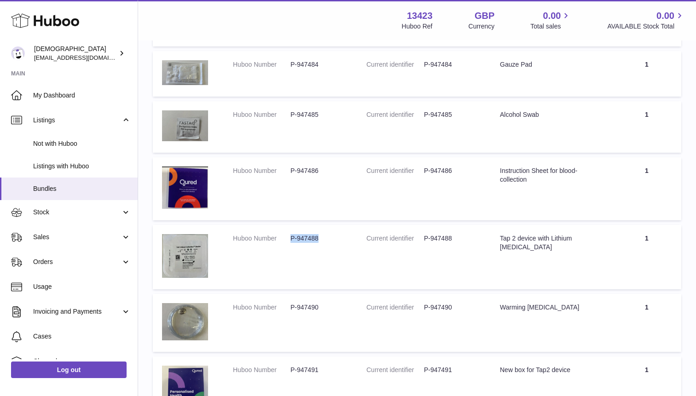
drag, startPoint x: 292, startPoint y: 241, endPoint x: 320, endPoint y: 243, distance: 28.6
click at [320, 243] on dd "P-947488" at bounding box center [319, 238] width 58 height 9
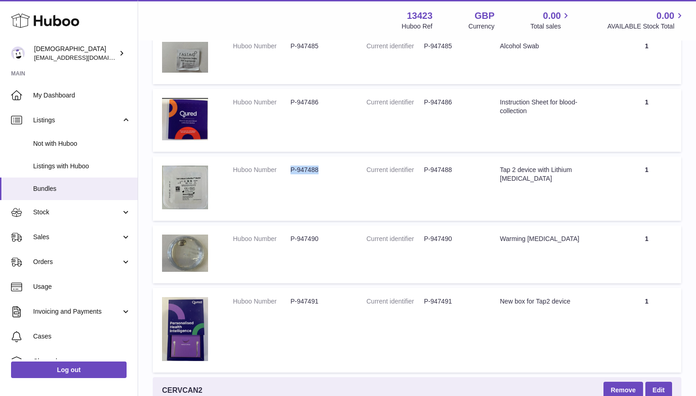
scroll to position [4449, 0]
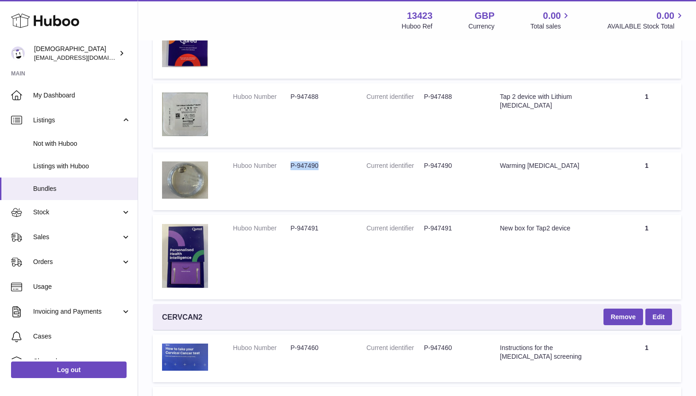
drag, startPoint x: 292, startPoint y: 165, endPoint x: 317, endPoint y: 167, distance: 25.4
click at [317, 167] on dd "P-947490" at bounding box center [319, 166] width 58 height 9
drag, startPoint x: 292, startPoint y: 230, endPoint x: 318, endPoint y: 232, distance: 26.3
click at [319, 232] on dd "P-947491" at bounding box center [319, 228] width 58 height 9
drag, startPoint x: 292, startPoint y: 229, endPoint x: 318, endPoint y: 230, distance: 26.3
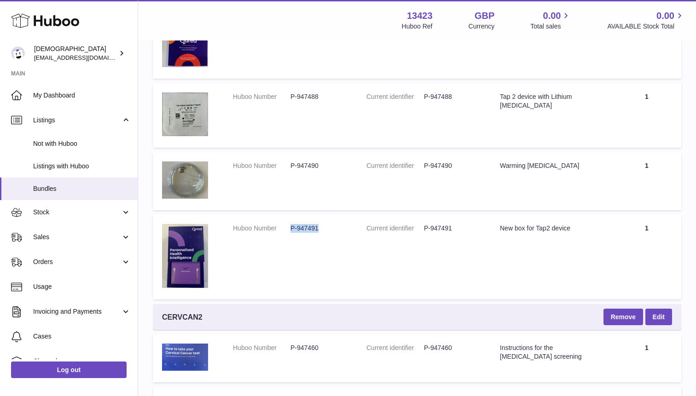
click at [318, 230] on dd "P-947491" at bounding box center [319, 228] width 58 height 9
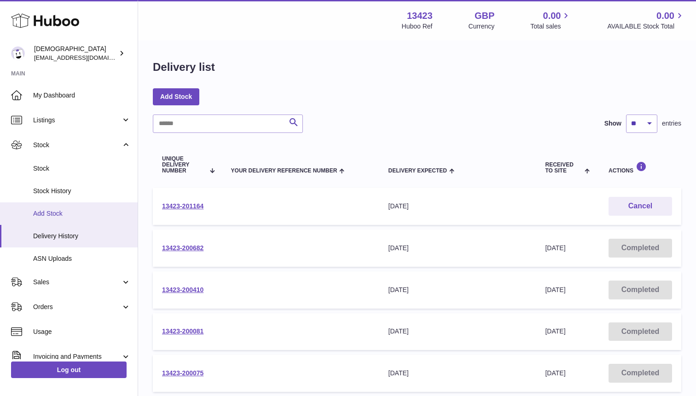
click at [45, 211] on span "Add Stock" at bounding box center [82, 213] width 98 height 9
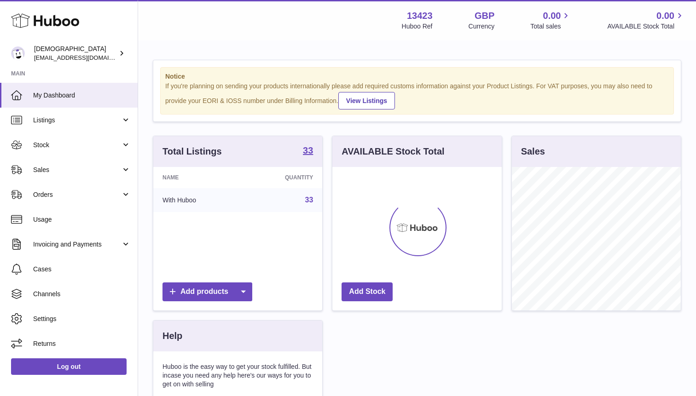
scroll to position [144, 169]
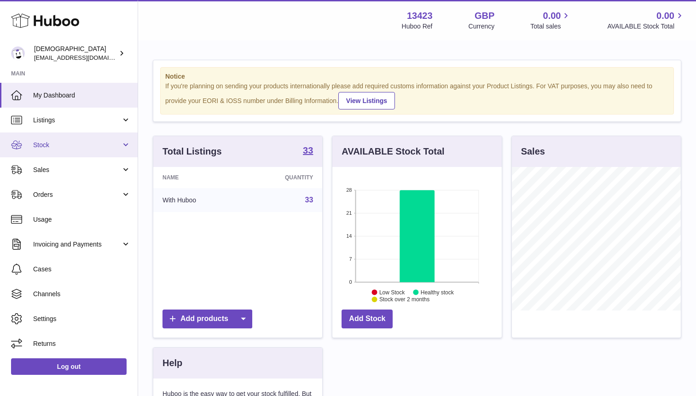
click at [54, 145] on span "Stock" at bounding box center [77, 145] width 88 height 9
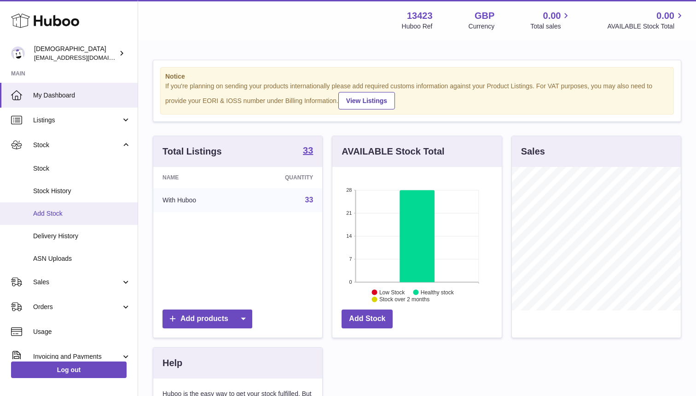
click at [66, 215] on span "Add Stock" at bounding box center [82, 213] width 98 height 9
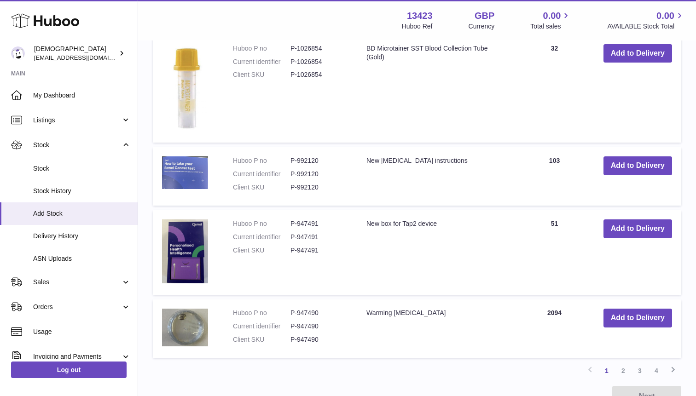
scroll to position [778, 0]
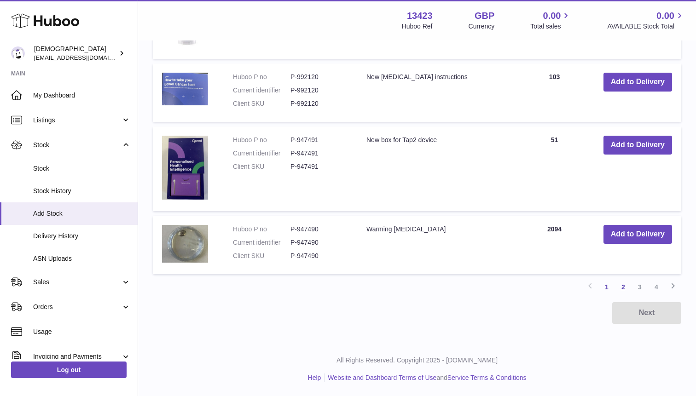
click at [626, 281] on link "2" at bounding box center [623, 287] width 17 height 17
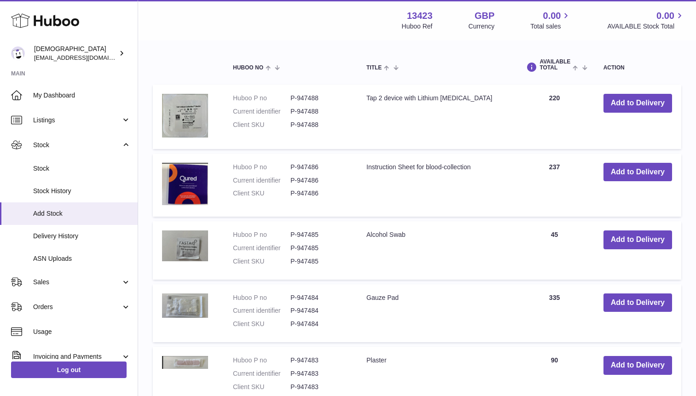
scroll to position [241, 0]
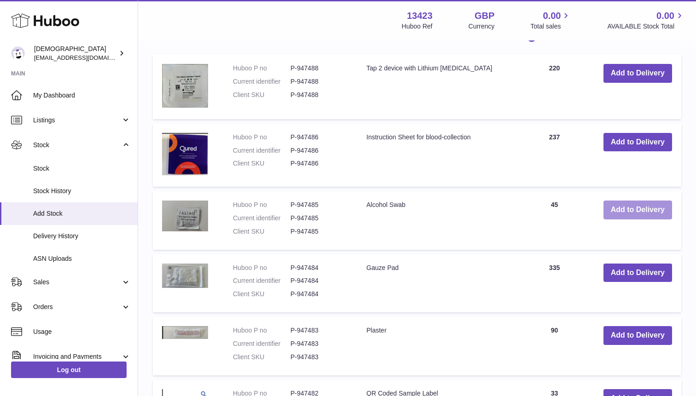
click at [631, 212] on button "Add to Delivery" at bounding box center [637, 210] width 69 height 19
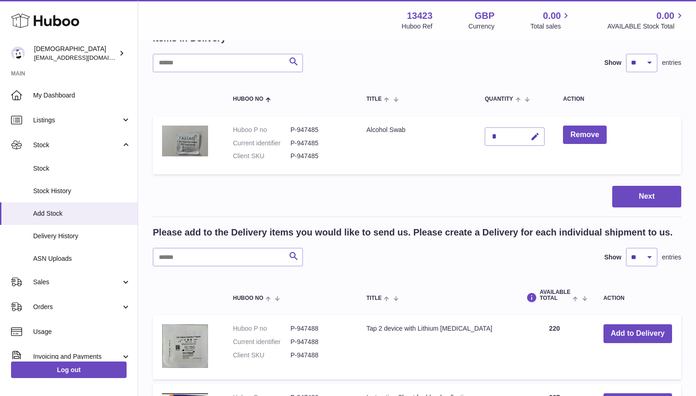
scroll to position [0, 0]
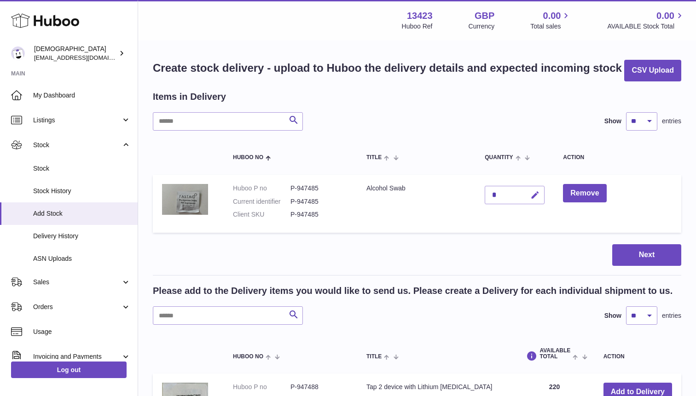
click at [533, 195] on icon "button" at bounding box center [535, 196] width 10 height 10
type input "***"
click at [535, 194] on icon "submit" at bounding box center [535, 195] width 8 height 8
click at [630, 261] on button "Next" at bounding box center [646, 255] width 69 height 22
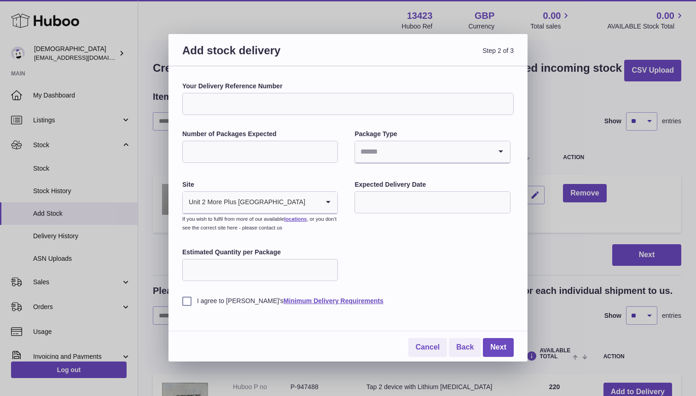
click at [254, 150] on input "Number of Packages Expected" at bounding box center [260, 152] width 156 height 22
type input "*"
click at [394, 151] on input "Search for option" at bounding box center [423, 151] width 136 height 21
click at [379, 207] on li "Boxes" at bounding box center [432, 213] width 154 height 18
click at [379, 207] on input "text" at bounding box center [432, 202] width 156 height 22
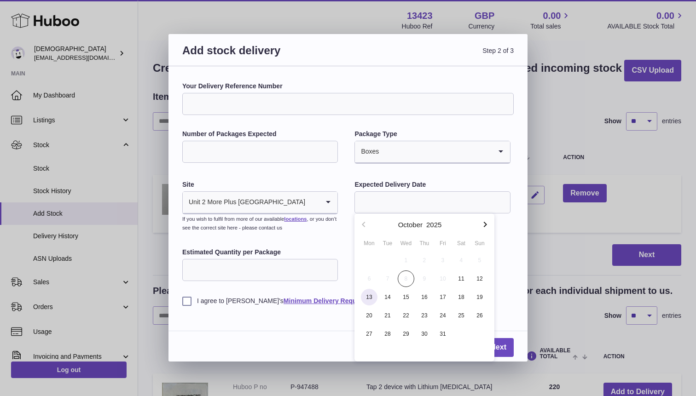
click at [371, 297] on span "13" at bounding box center [369, 297] width 17 height 17
type input "**********"
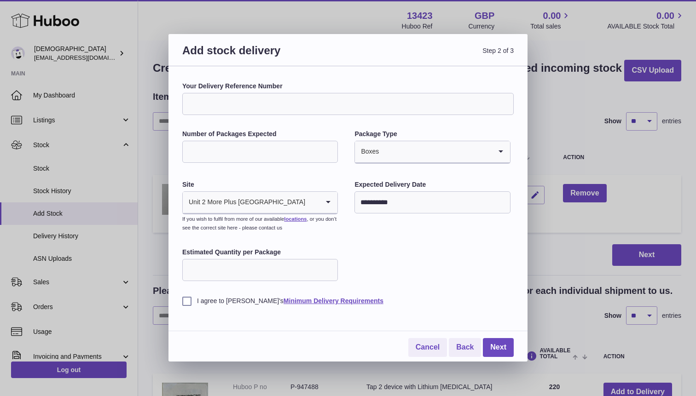
click at [295, 271] on input "Estimated Quantity per Package" at bounding box center [260, 270] width 156 height 22
type input "***"
click at [187, 301] on label "I agree to Huboo's Minimum Delivery Requirements" at bounding box center [347, 301] width 331 height 9
click at [502, 342] on link "Next" at bounding box center [498, 347] width 31 height 19
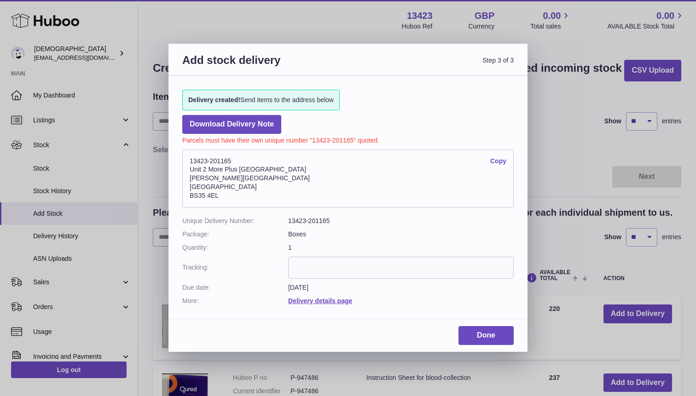
drag, startPoint x: 190, startPoint y: 160, endPoint x: 231, endPoint y: 162, distance: 40.5
click at [231, 162] on address "13423-201165 Copy Unit 2 More Plus Central Park Hudson Ave Severn Beach BS35 4EL" at bounding box center [347, 179] width 331 height 58
copy address "13423-201165"
drag, startPoint x: 191, startPoint y: 197, endPoint x: 218, endPoint y: 197, distance: 26.7
click at [218, 197] on address "13423-201165 Copy Unit 2 More Plus Central Park Hudson Ave Severn Beach BS35 4EL" at bounding box center [347, 179] width 331 height 58
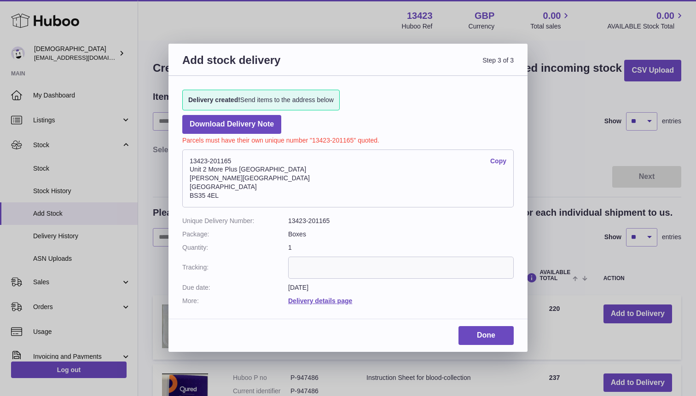
copy address "BS35 4EL"
click at [484, 333] on link "Done" at bounding box center [485, 335] width 55 height 19
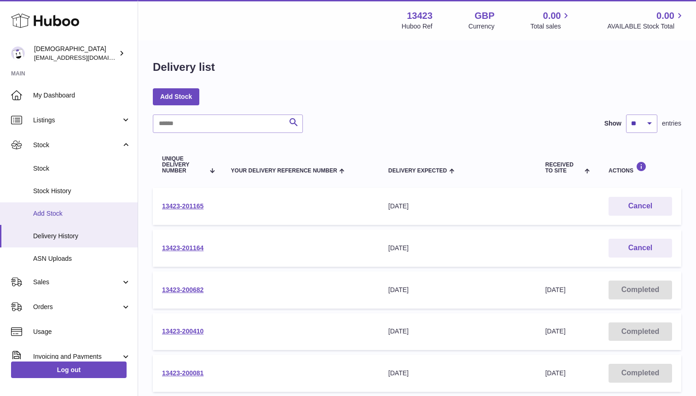
click at [64, 215] on span "Add Stock" at bounding box center [82, 213] width 98 height 9
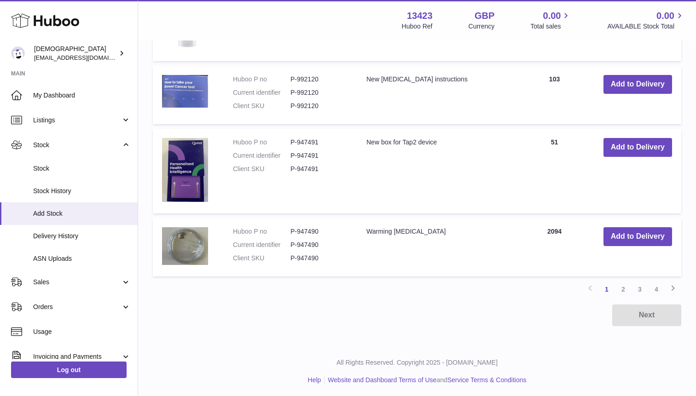
scroll to position [778, 0]
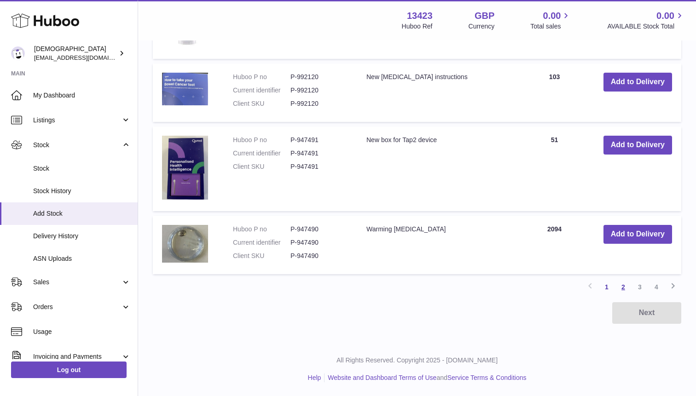
click at [624, 284] on link "2" at bounding box center [623, 287] width 17 height 17
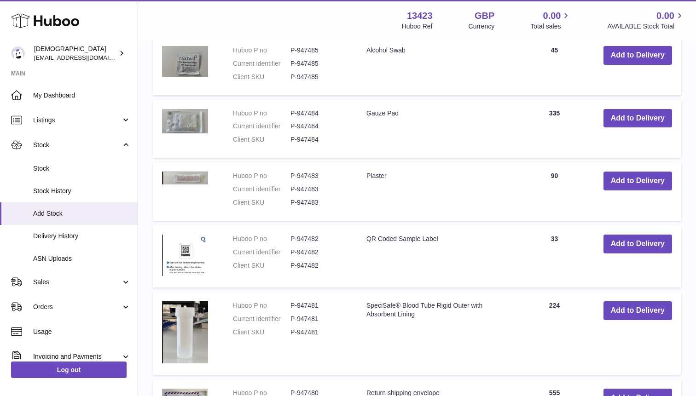
scroll to position [399, 0]
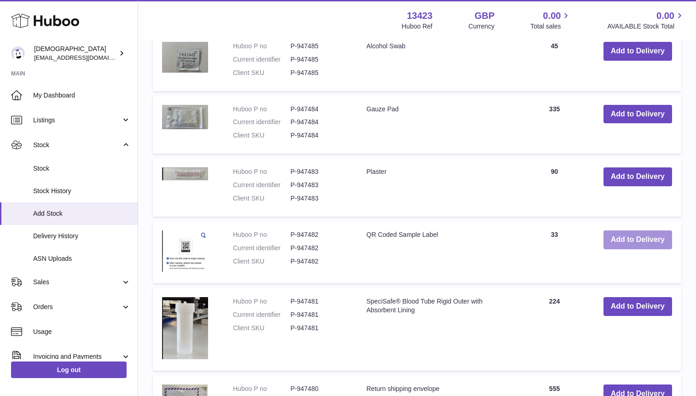
click at [636, 241] on button "Add to Delivery" at bounding box center [637, 240] width 69 height 19
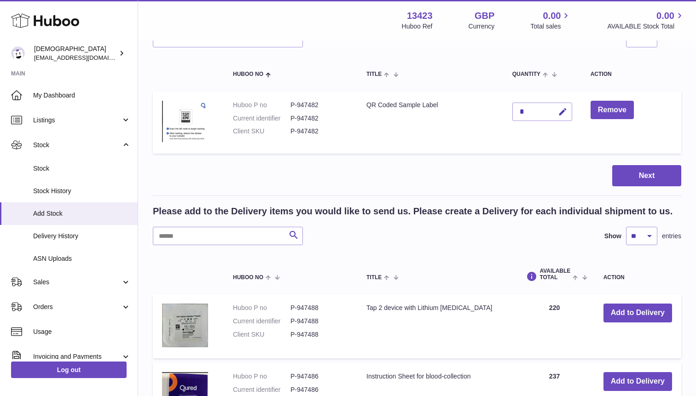
scroll to position [0, 0]
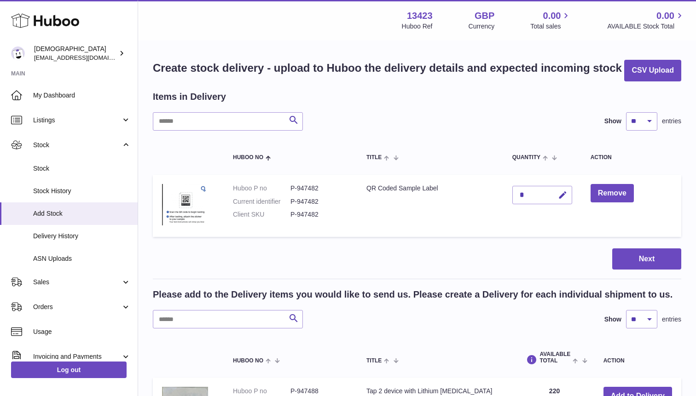
click at [544, 197] on div "*" at bounding box center [542, 195] width 60 height 18
click at [560, 196] on icon "button" at bounding box center [563, 196] width 10 height 10
type input "****"
click at [562, 197] on icon "submit" at bounding box center [563, 195] width 8 height 8
click at [627, 257] on button "Next" at bounding box center [646, 260] width 69 height 22
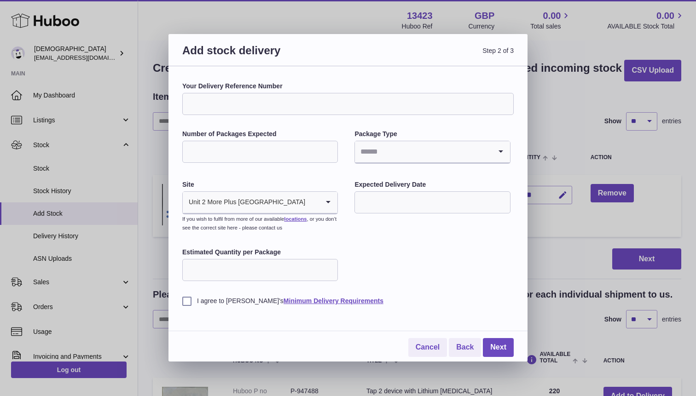
click at [224, 145] on input "Number of Packages Expected" at bounding box center [260, 152] width 156 height 22
type input "*"
click at [431, 152] on input "Search for option" at bounding box center [423, 151] width 136 height 21
click at [380, 208] on li "Boxes" at bounding box center [432, 213] width 154 height 18
click at [380, 208] on input "text" at bounding box center [432, 202] width 156 height 22
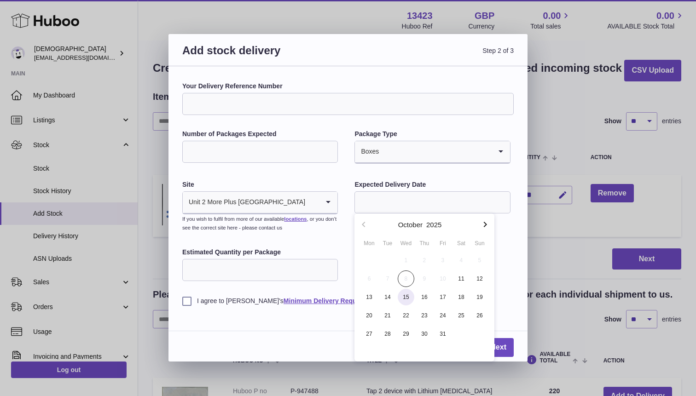
click at [406, 297] on span "15" at bounding box center [406, 297] width 17 height 17
type input "**********"
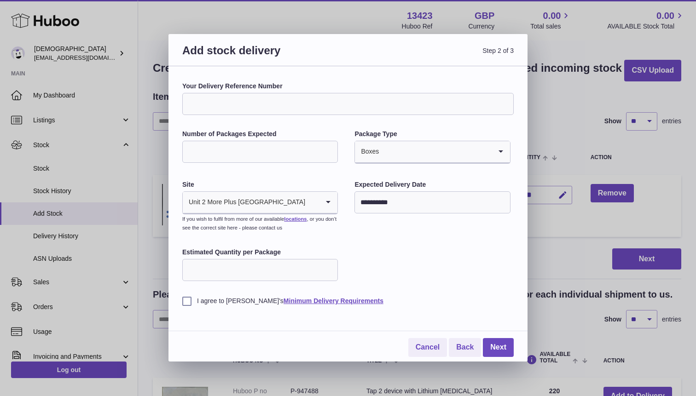
click at [251, 269] on input "Estimated Quantity per Package" at bounding box center [260, 270] width 156 height 22
type input "****"
click at [187, 300] on label "I agree to [PERSON_NAME]'s Minimum Delivery Requirements" at bounding box center [347, 301] width 331 height 9
click at [493, 343] on link "Next" at bounding box center [498, 347] width 31 height 19
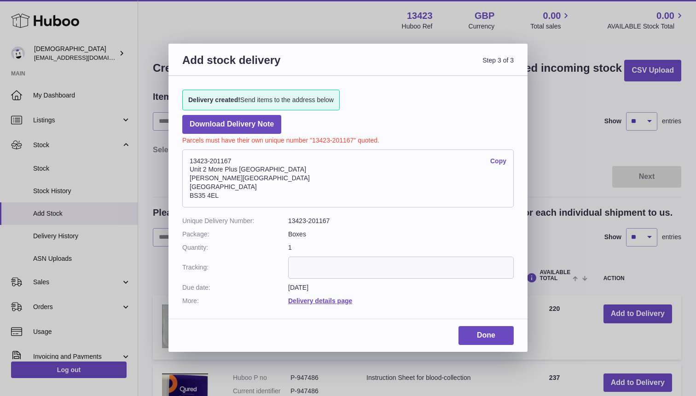
drag, startPoint x: 191, startPoint y: 162, endPoint x: 232, endPoint y: 163, distance: 41.4
click at [232, 163] on address "13423-201167 Copy Unit 2 More Plus Central Park Hudson Ave Severn Beach BS35 4EL" at bounding box center [347, 179] width 331 height 58
copy address "13423-201167"
drag, startPoint x: 190, startPoint y: 169, endPoint x: 278, endPoint y: 171, distance: 87.5
click at [278, 171] on address "13423-201167 Copy Unit 2 More Plus Central Park Hudson Ave Severn Beach BS35 4EL" at bounding box center [347, 179] width 331 height 58
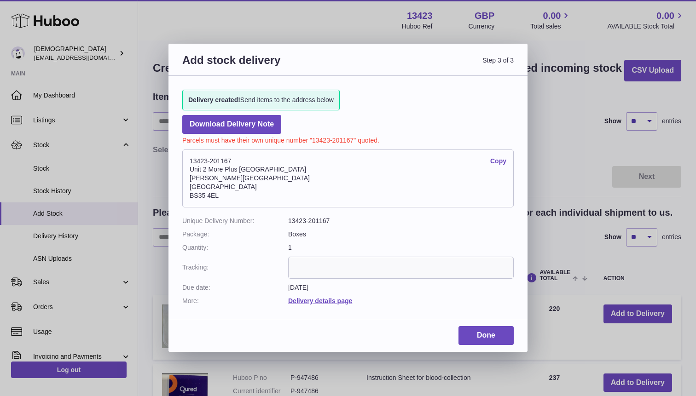
copy address "Unit 2 More Plus [GEOGRAPHIC_DATA]"
drag, startPoint x: 191, startPoint y: 179, endPoint x: 232, endPoint y: 181, distance: 41.9
click at [232, 181] on address "13423-201167 Copy Unit 2 More Plus Central Park Hudson Ave Severn Beach BS35 4EL" at bounding box center [347, 179] width 331 height 58
copy address "Hudson Ave"
drag, startPoint x: 191, startPoint y: 187, endPoint x: 230, endPoint y: 188, distance: 39.1
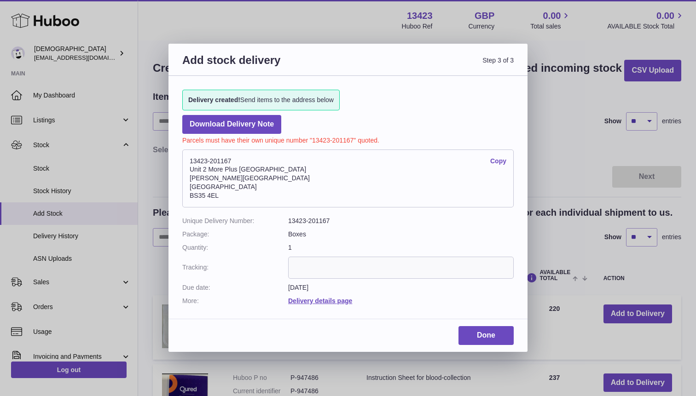
click at [230, 188] on address "13423-201167 Copy Unit 2 More Plus Central Park Hudson Ave Severn Beach BS35 4EL" at bounding box center [347, 179] width 331 height 58
copy address "Severn Beach"
drag, startPoint x: 191, startPoint y: 196, endPoint x: 220, endPoint y: 197, distance: 29.0
click at [220, 197] on address "13423-201167 Copy Unit 2 More Plus Central Park Hudson Ave Severn Beach BS35 4EL" at bounding box center [347, 179] width 331 height 58
copy address "BS35 4EL"
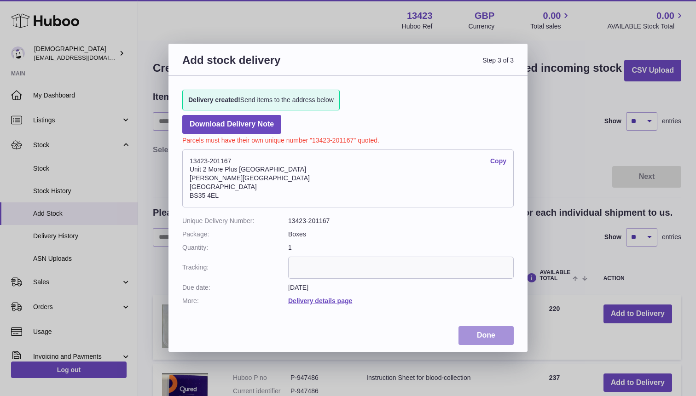
click at [482, 336] on link "Done" at bounding box center [485, 335] width 55 height 19
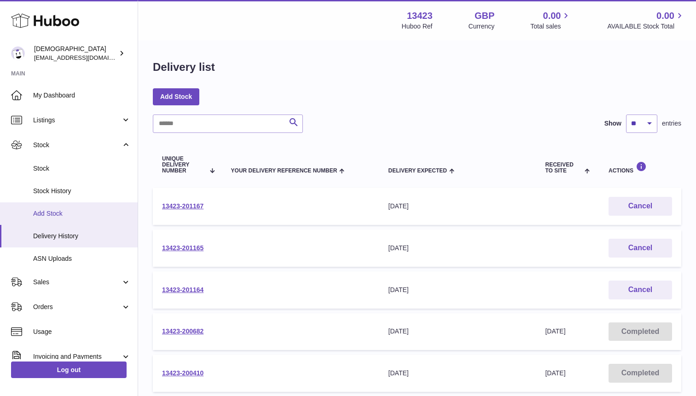
click at [57, 208] on link "Add Stock" at bounding box center [69, 214] width 138 height 23
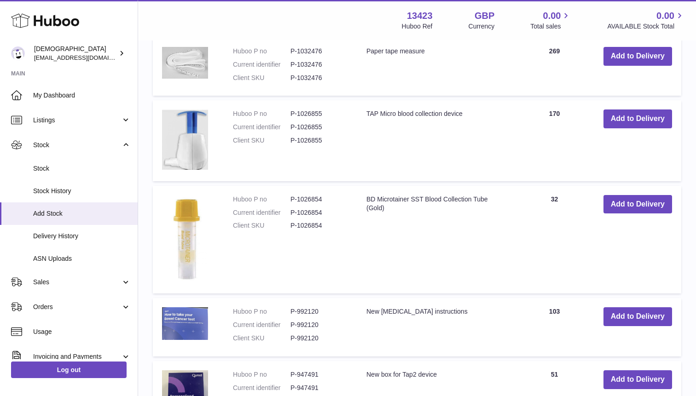
scroll to position [557, 0]
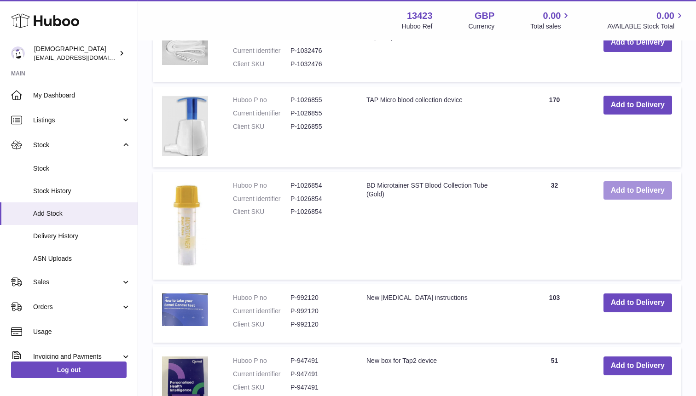
click at [631, 191] on button "Add to Delivery" at bounding box center [637, 190] width 69 height 19
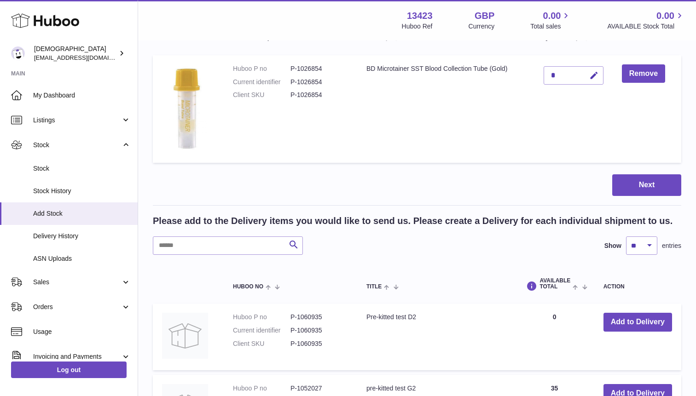
scroll to position [0, 0]
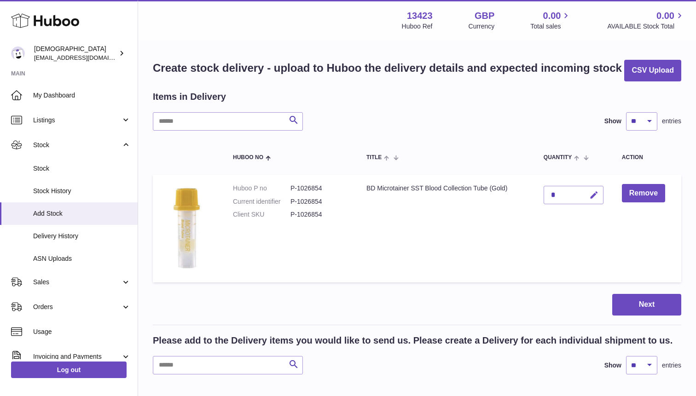
click at [594, 194] on icon "button" at bounding box center [594, 196] width 10 height 10
type input "***"
click at [596, 195] on icon "submit" at bounding box center [594, 195] width 8 height 8
click at [619, 304] on button "Next" at bounding box center [646, 305] width 69 height 22
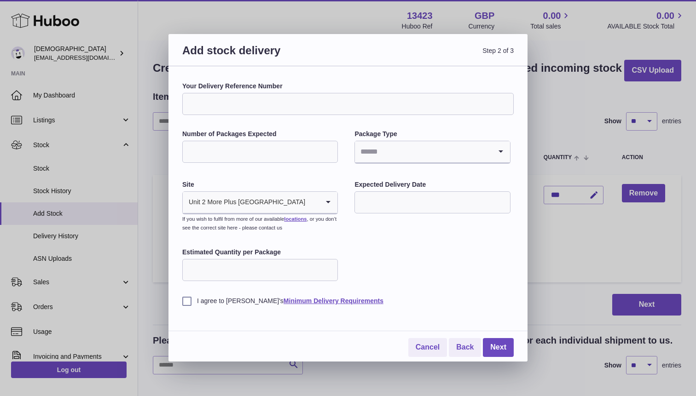
click at [305, 146] on input "Number of Packages Expected" at bounding box center [260, 152] width 156 height 22
type input "*"
click at [412, 155] on input "Search for option" at bounding box center [423, 151] width 136 height 21
click at [389, 212] on li "Boxes" at bounding box center [432, 213] width 154 height 18
click at [389, 212] on input "text" at bounding box center [432, 202] width 156 height 22
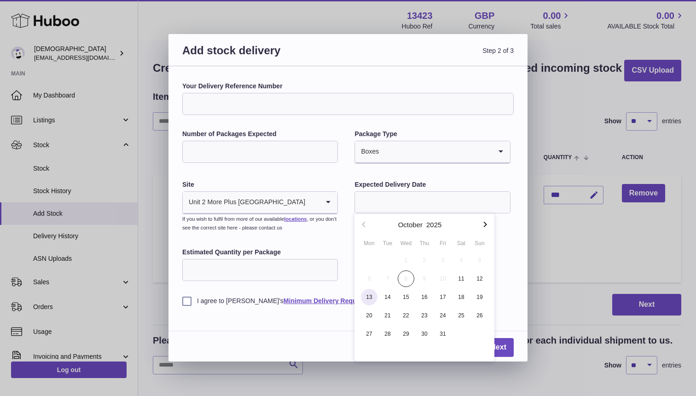
click at [367, 295] on span "13" at bounding box center [369, 297] width 17 height 17
type input "**********"
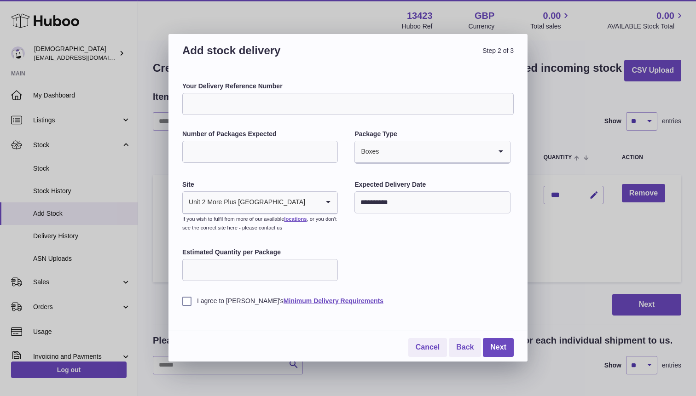
click at [264, 267] on input "Estimated Quantity per Package" at bounding box center [260, 270] width 156 height 22
type input "***"
click at [187, 305] on label "I agree to Huboo's Minimum Delivery Requirements" at bounding box center [347, 301] width 331 height 9
click at [494, 345] on link "Next" at bounding box center [498, 347] width 31 height 19
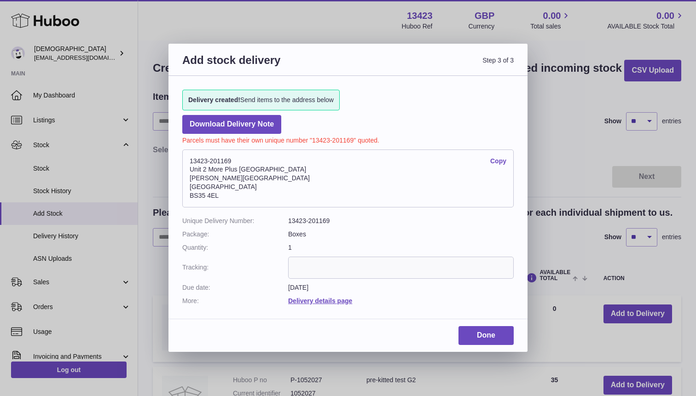
drag, startPoint x: 191, startPoint y: 161, endPoint x: 230, endPoint y: 161, distance: 39.1
click at [230, 161] on address "13423-201169 Copy Unit 2 More Plus Central Park Hudson Ave Severn Beach BS35 4EL" at bounding box center [347, 179] width 331 height 58
copy address "13423-201169"
drag, startPoint x: 190, startPoint y: 170, endPoint x: 275, endPoint y: 173, distance: 84.7
click at [275, 173] on address "13423-201169 Copy Unit 2 More Plus Central Park Hudson Ave Severn Beach BS35 4EL" at bounding box center [347, 179] width 331 height 58
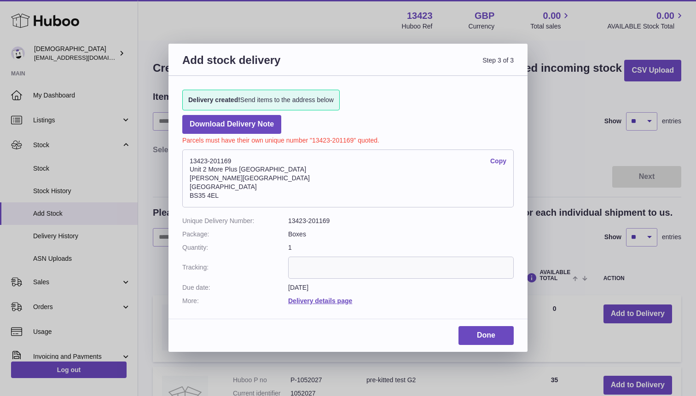
copy address "Unit 2 More Plus Central Park"
drag, startPoint x: 190, startPoint y: 176, endPoint x: 226, endPoint y: 177, distance: 35.5
click at [226, 177] on address "13423-201169 Copy Unit 2 More Plus Central Park Hudson Ave Severn Beach BS35 4EL" at bounding box center [347, 179] width 331 height 58
copy address "Hudson Ave"
drag, startPoint x: 191, startPoint y: 187, endPoint x: 230, endPoint y: 189, distance: 39.6
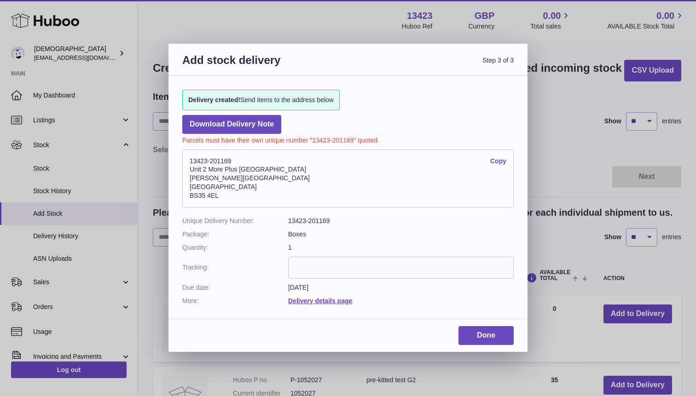
click at [230, 189] on address "13423-201169 Copy Unit 2 More Plus Central Park Hudson Ave Severn Beach BS35 4EL" at bounding box center [347, 179] width 331 height 58
copy address "Severn Beach"
drag, startPoint x: 189, startPoint y: 197, endPoint x: 221, endPoint y: 199, distance: 32.2
click at [221, 199] on address "13423-201169 Copy Unit 2 More Plus Central Park Hudson Ave Severn Beach BS35 4EL" at bounding box center [347, 179] width 331 height 58
copy address "BS35 4EL"
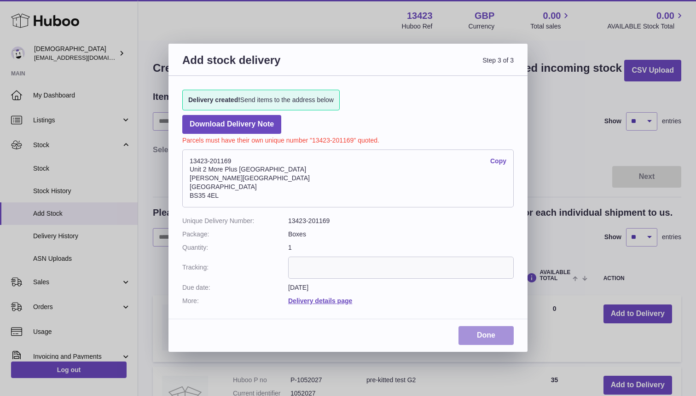
click at [483, 335] on link "Done" at bounding box center [485, 335] width 55 height 19
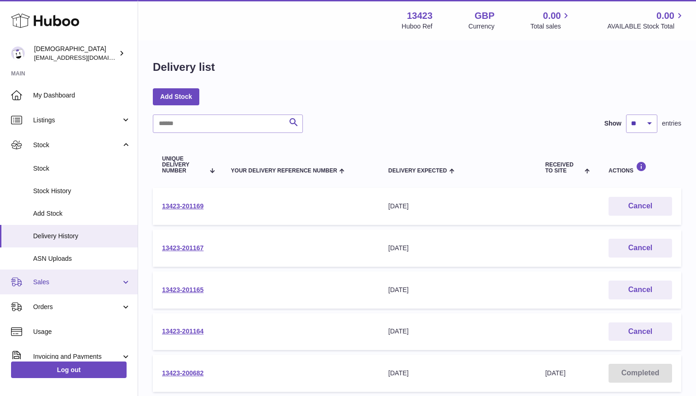
click at [50, 286] on span "Sales" at bounding box center [77, 282] width 88 height 9
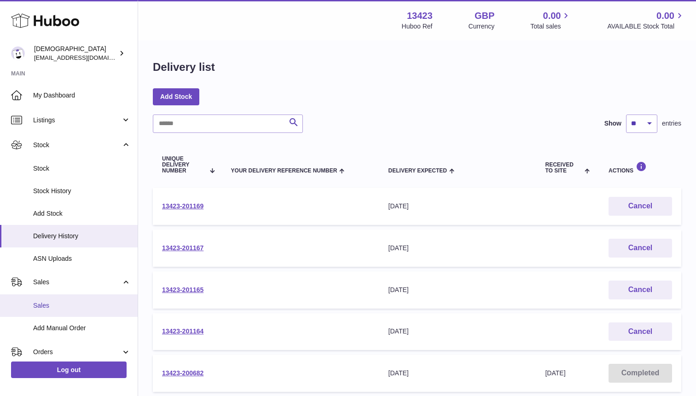
click at [52, 300] on link "Sales" at bounding box center [69, 306] width 138 height 23
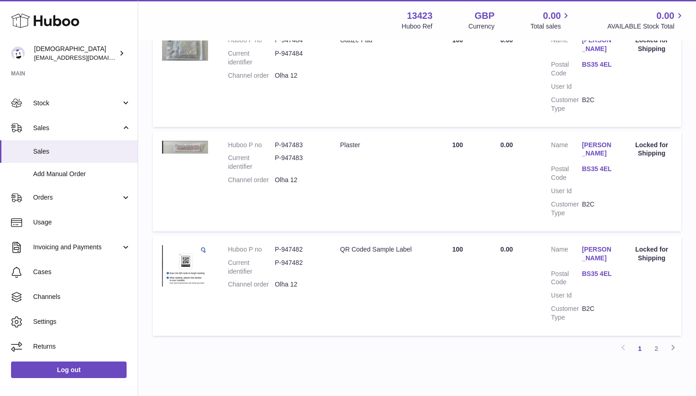
scroll to position [945, 0]
